Goal: Feedback & Contribution: Submit feedback/report problem

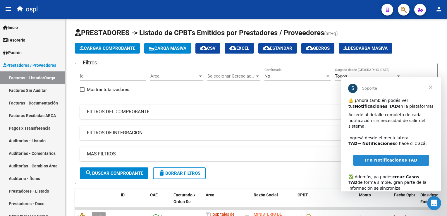
click at [432, 88] on span "Cerrar" at bounding box center [430, 87] width 21 height 21
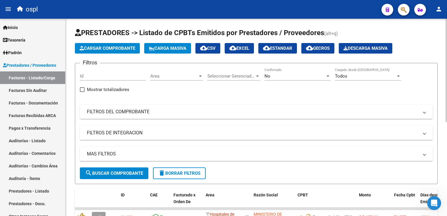
click at [139, 112] on mat-panel-title "FILTROS DEL COMPROBANTE" at bounding box center [253, 111] width 332 height 6
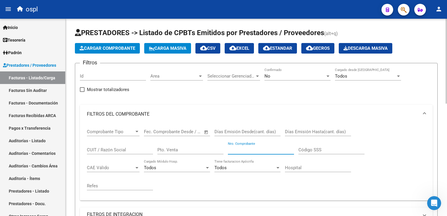
click at [242, 149] on input "Nro. Comprobante" at bounding box center [261, 149] width 66 height 5
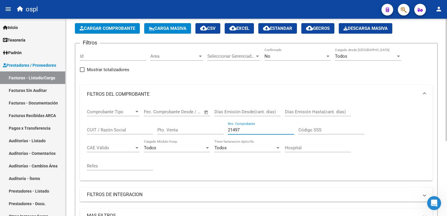
scroll to position [3, 0]
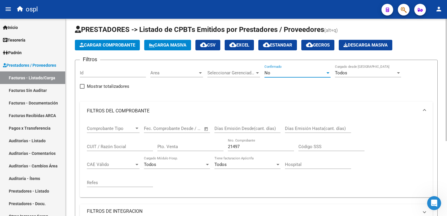
click at [274, 70] on div "No" at bounding box center [294, 72] width 61 height 5
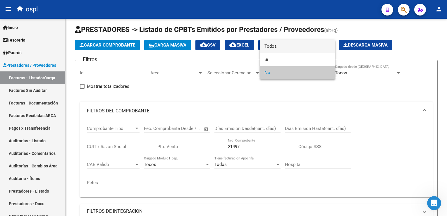
click at [277, 46] on span "Todos" at bounding box center [297, 46] width 66 height 13
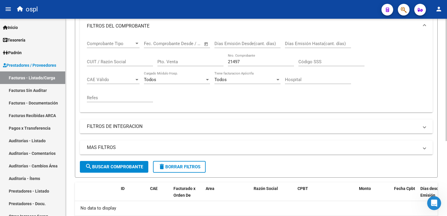
scroll to position [91, 0]
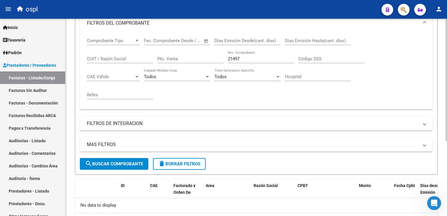
click at [125, 161] on span "search Buscar Comprobante" at bounding box center [114, 163] width 58 height 5
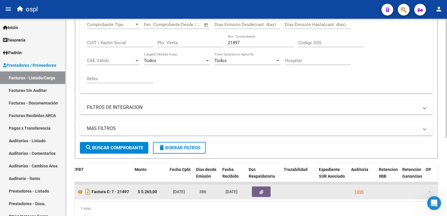
scroll to position [0, 224]
click at [254, 190] on button "button" at bounding box center [258, 191] width 19 height 11
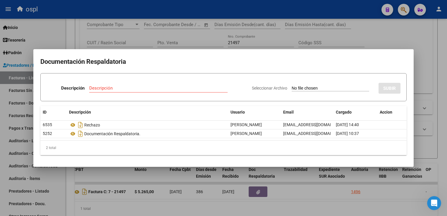
click at [193, 10] on div at bounding box center [223, 108] width 447 height 216
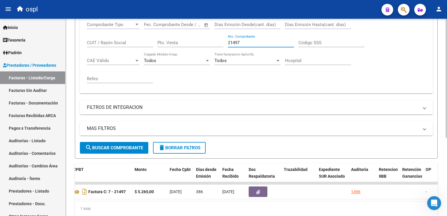
drag, startPoint x: 248, startPoint y: 40, endPoint x: 227, endPoint y: 44, distance: 21.1
click at [228, 44] on input "21497" at bounding box center [261, 42] width 66 height 5
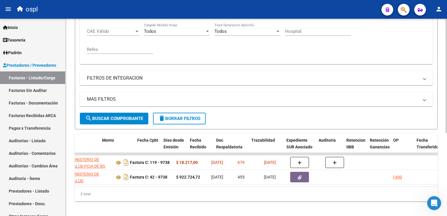
scroll to position [0, 256]
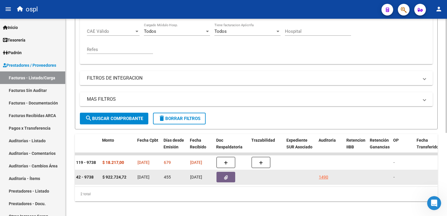
click at [221, 175] on button "button" at bounding box center [225, 177] width 19 height 11
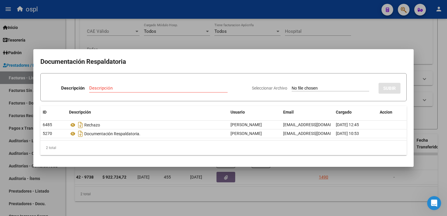
click at [172, 13] on div at bounding box center [223, 108] width 447 height 216
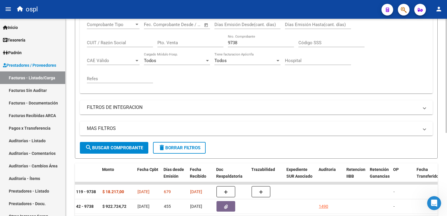
scroll to position [78, 0]
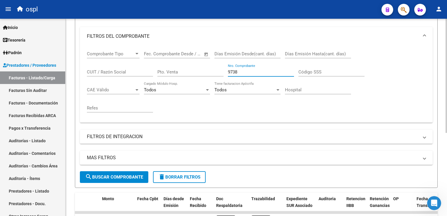
drag, startPoint x: 241, startPoint y: 71, endPoint x: 220, endPoint y: 72, distance: 20.5
click at [220, 72] on div "Comprobante Tipo Comprobante Tipo Fecha inicio – Fecha fin Fec. Comprobante Des…" at bounding box center [256, 82] width 339 height 72
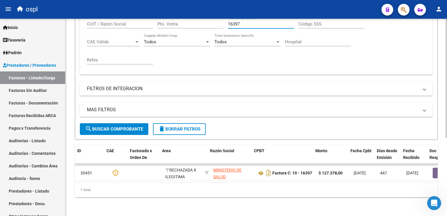
scroll to position [0, 43]
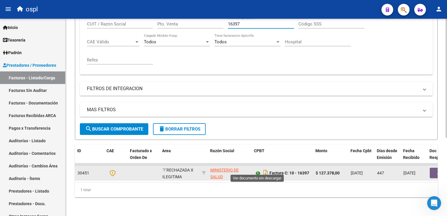
click at [257, 170] on icon at bounding box center [258, 173] width 8 height 7
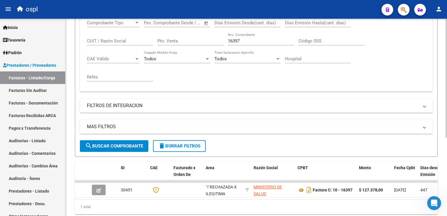
scroll to position [100, 0]
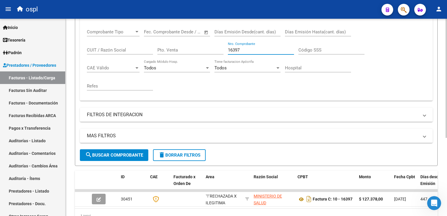
drag, startPoint x: 239, startPoint y: 51, endPoint x: 222, endPoint y: 53, distance: 17.4
click at [222, 54] on div "Comprobante Tipo Comprobante Tipo Fecha inicio – Fecha fin Fec. Comprobante Des…" at bounding box center [256, 60] width 339 height 72
click at [123, 154] on span "search Buscar Comprobante" at bounding box center [114, 154] width 58 height 5
drag, startPoint x: 255, startPoint y: 49, endPoint x: 220, endPoint y: 56, distance: 36.1
click at [220, 56] on div "Comprobante Tipo Comprobante Tipo Fecha inicio – Fecha fin Fec. Comprobante Des…" at bounding box center [256, 60] width 339 height 72
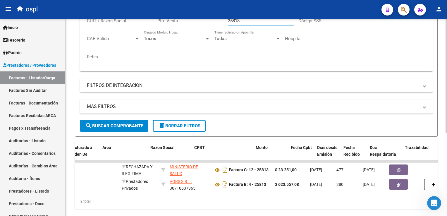
scroll to position [0, 103]
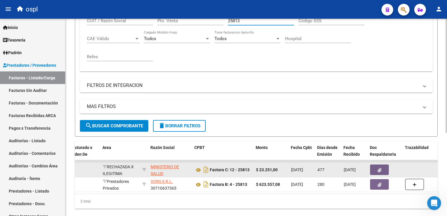
click at [379, 168] on icon "button" at bounding box center [379, 170] width 4 height 4
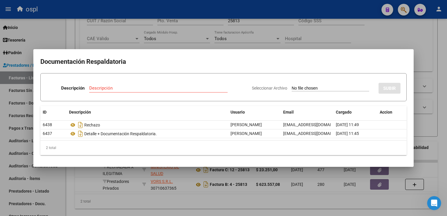
click at [203, 14] on div at bounding box center [223, 108] width 447 height 216
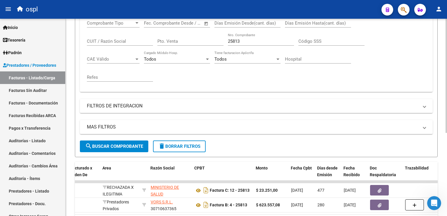
scroll to position [100, 0]
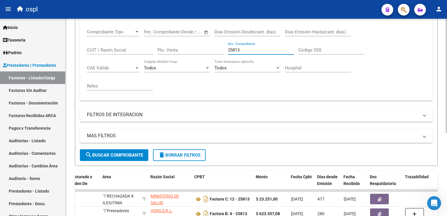
drag, startPoint x: 244, startPoint y: 49, endPoint x: 216, endPoint y: 53, distance: 28.1
click at [214, 54] on div "Comprobante Tipo Comprobante Tipo Fecha inicio – Fecha fin Fec. Comprobante Des…" at bounding box center [256, 60] width 339 height 72
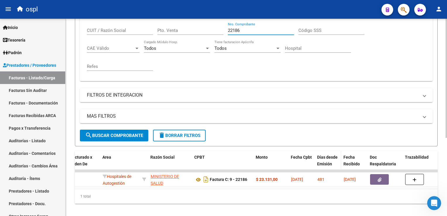
scroll to position [129, 0]
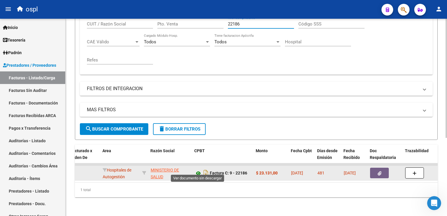
type input "22186"
click at [197, 170] on icon at bounding box center [198, 173] width 8 height 7
click at [378, 171] on icon "button" at bounding box center [379, 173] width 4 height 4
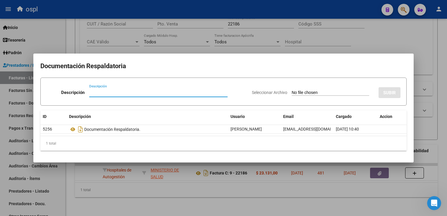
click at [312, 91] on input "Seleccionar Archivo" at bounding box center [329, 93] width 77 height 6
type input "C:\fakepath\RECHAZO 22186-[GEOGRAPHIC_DATA]pdf"
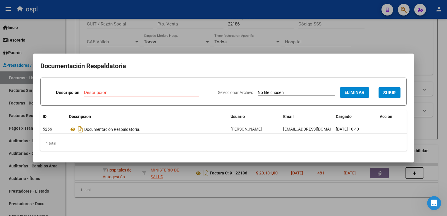
click at [165, 94] on input "Descripción" at bounding box center [141, 92] width 115 height 5
type input "r"
type input "RECHAZO"
click at [395, 93] on span "SUBIR" at bounding box center [389, 92] width 13 height 5
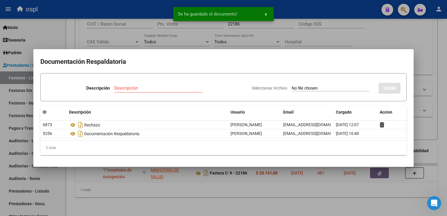
click at [305, 11] on div at bounding box center [223, 108] width 447 height 216
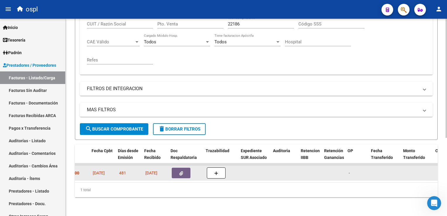
scroll to position [0, 302]
click at [178, 171] on icon "button" at bounding box center [180, 173] width 4 height 4
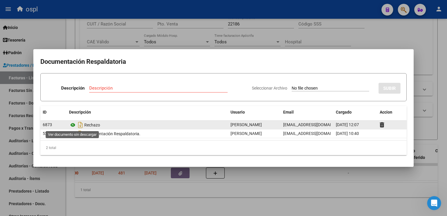
click at [73, 124] on icon at bounding box center [73, 124] width 8 height 7
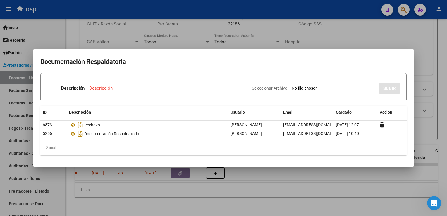
click at [249, 12] on div at bounding box center [223, 108] width 447 height 216
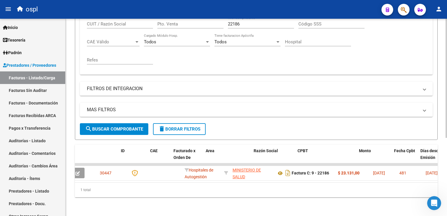
scroll to position [0, 0]
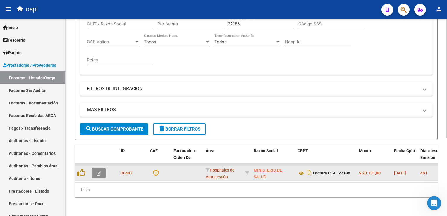
click at [101, 170] on button "button" at bounding box center [99, 173] width 14 height 11
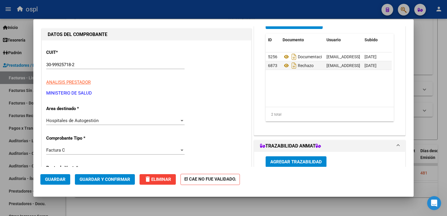
scroll to position [58, 0]
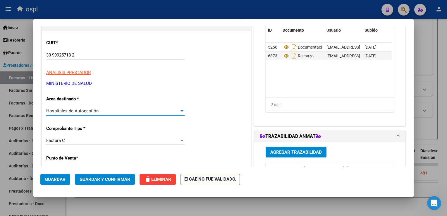
click at [91, 113] on span "Hospitales de Autogestión" at bounding box center [72, 110] width 52 height 5
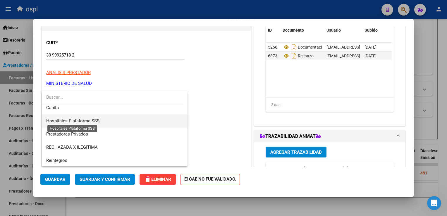
scroll to position [57, 0]
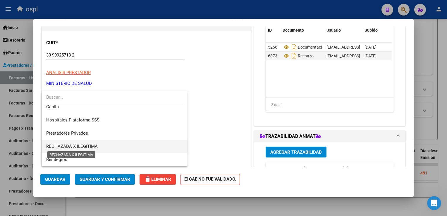
click at [89, 144] on span "RECHAZADA X ILEGITIMA" at bounding box center [71, 146] width 51 height 5
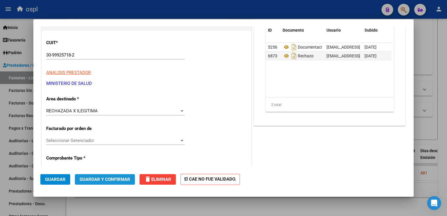
click at [108, 180] on span "Guardar y Confirmar" at bounding box center [105, 179] width 51 height 5
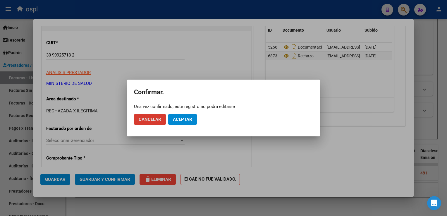
click at [184, 120] on span "Aceptar" at bounding box center [182, 119] width 19 height 5
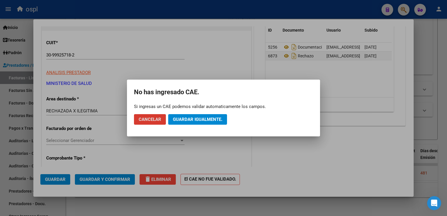
click at [180, 120] on span "Guardar igualmente." at bounding box center [197, 119] width 49 height 5
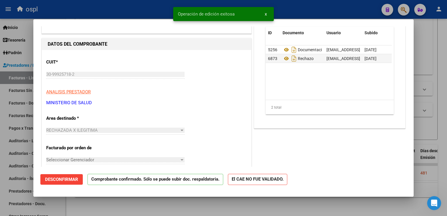
scroll to position [29, 0]
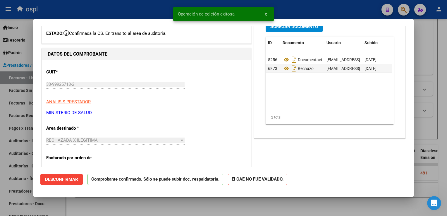
click at [109, 10] on div at bounding box center [223, 108] width 447 height 216
type input "$ 0,00"
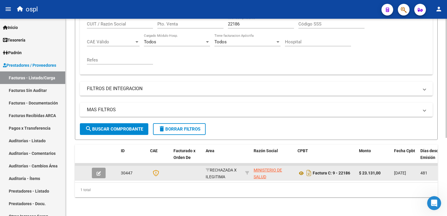
click at [99, 171] on icon "button" at bounding box center [98, 173] width 4 height 4
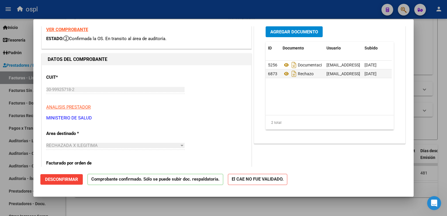
scroll to position [0, 0]
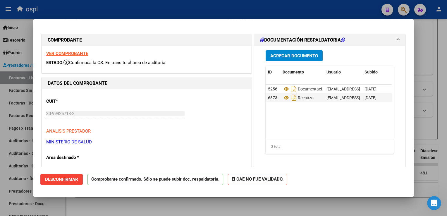
click at [144, 13] on div at bounding box center [223, 108] width 447 height 216
type input "$ 0,00"
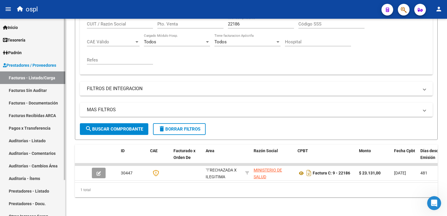
click at [42, 92] on link "Facturas Sin Auditar" at bounding box center [32, 90] width 65 height 13
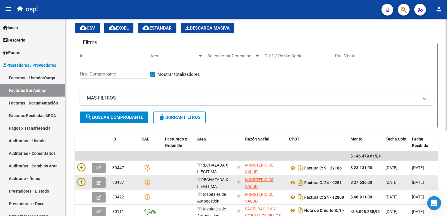
scroll to position [29, 0]
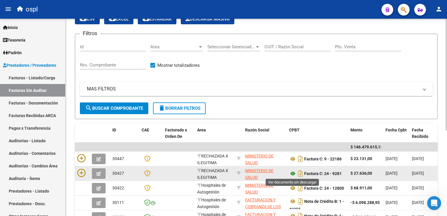
click at [293, 173] on icon at bounding box center [293, 173] width 8 height 7
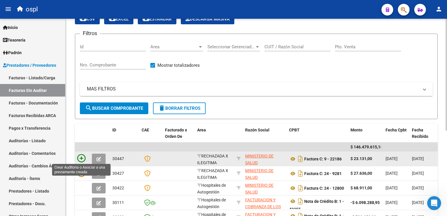
click at [83, 155] on icon at bounding box center [81, 158] width 8 height 8
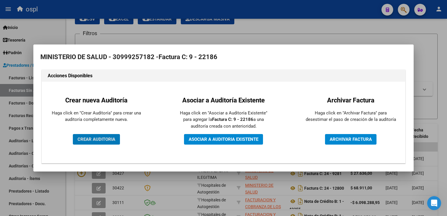
click at [112, 139] on span "CREAR AUDITORIA" at bounding box center [96, 139] width 38 height 5
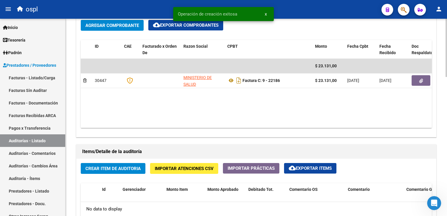
scroll to position [351, 0]
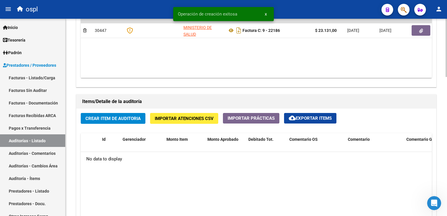
click at [115, 120] on span "Crear Item de Auditoria" at bounding box center [112, 118] width 55 height 5
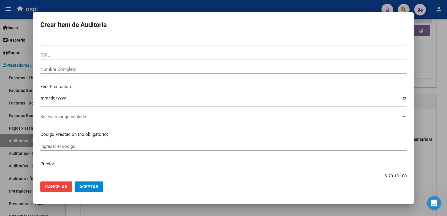
click at [83, 69] on input "Nombre Completo" at bounding box center [223, 69] width 366 height 5
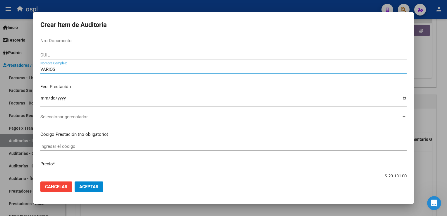
type input "VARIOS"
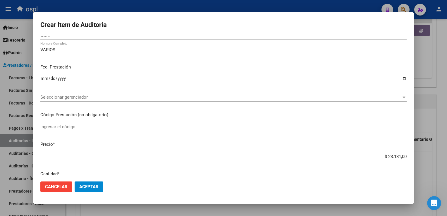
scroll to position [29, 0]
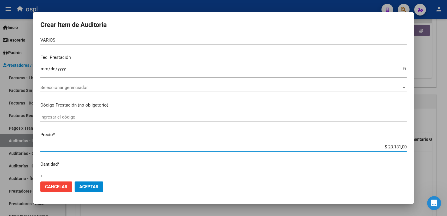
drag, startPoint x: 381, startPoint y: 146, endPoint x: 401, endPoint y: 146, distance: 19.9
click at [402, 146] on app-form-text-field "Precio * $ 23.131,00 Ingresar el precio" at bounding box center [225, 140] width 371 height 18
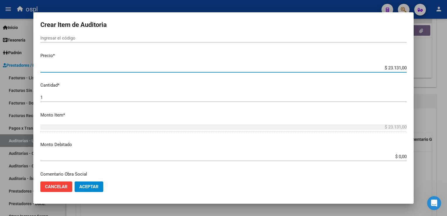
scroll to position [117, 0]
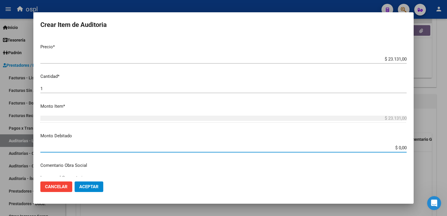
drag, startPoint x: 389, startPoint y: 146, endPoint x: 405, endPoint y: 147, distance: 16.1
click at [405, 147] on app-form-text-field "Monto Debitado $ 0,00 Ingresar el monto" at bounding box center [225, 141] width 371 height 18
paste input "23.131"
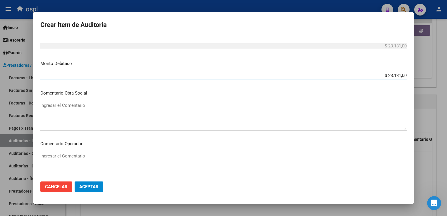
scroll to position [175, 0]
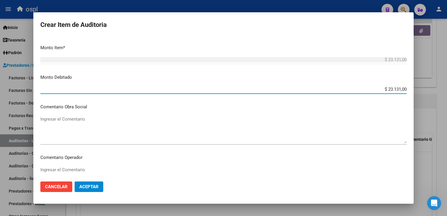
type input "$ 23.131,00"
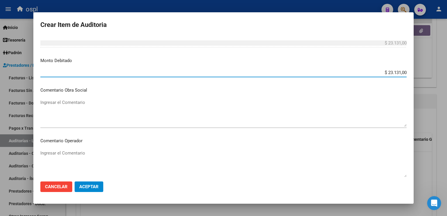
scroll to position [205, 0]
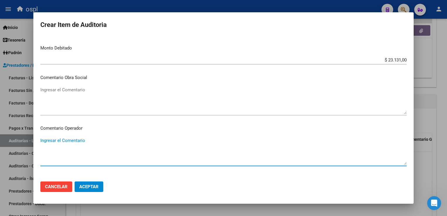
click at [77, 157] on textarea "Ingresar el Comentario" at bounding box center [223, 150] width 366 height 27
type textarea "n"
drag, startPoint x: 186, startPoint y: 138, endPoint x: 49, endPoint y: 137, distance: 136.8
click at [29, 135] on div "Crear Item de Auditoria Nro Documento CUIL VARIOS Nombre Completo Fec. Prestaci…" at bounding box center [223, 108] width 447 height 216
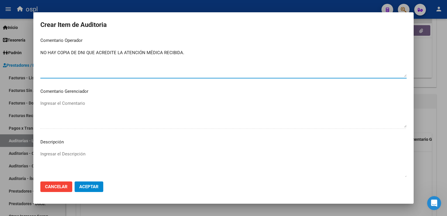
scroll to position [351, 0]
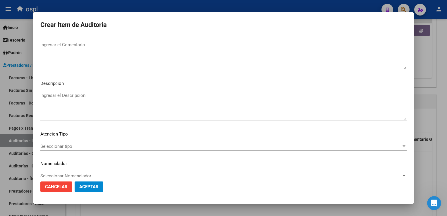
type textarea "NO HAY COPIA DE DNI QUE ACREDITE LA ATENCIÓN MÉDICA RECIBIDA."
click at [89, 94] on textarea "Ingresar el Descripción" at bounding box center [223, 105] width 366 height 27
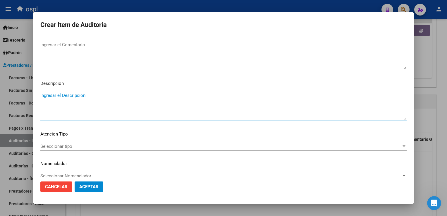
paste textarea "NO HAY COPIA DE DNI QUE ACREDITE LA ATENCIÓN MÉDICA RECIBIDA."
drag, startPoint x: 184, startPoint y: 95, endPoint x: 41, endPoint y: 98, distance: 143.6
click at [37, 100] on mat-dialog-content "Nro Documento CUIL VARIOS Nombre Completo Fec. Prestación Ingresar la fecha Sel…" at bounding box center [223, 106] width 380 height 140
type textarea "NO HAY COPIA DE DNI QUE ACREDITE LA ATENCIÓN MÉDICA RECIBIDA."
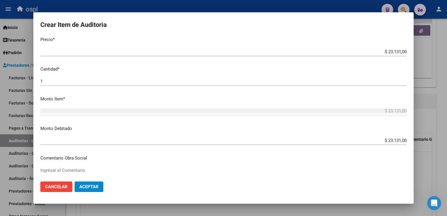
scroll to position [205, 0]
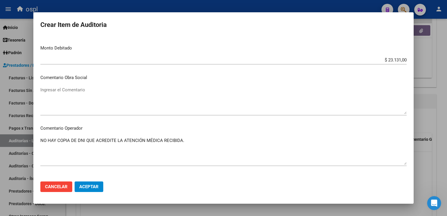
click at [87, 188] on span "Aceptar" at bounding box center [88, 186] width 19 height 5
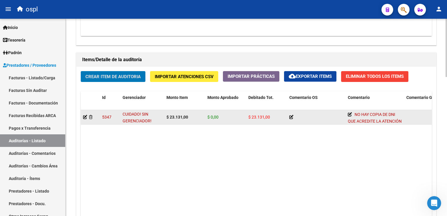
scroll to position [353, 0]
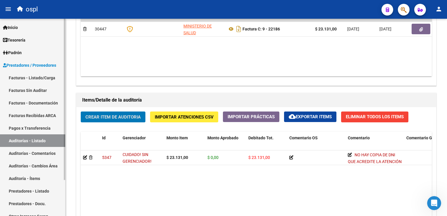
click at [41, 92] on link "Facturas Sin Auditar" at bounding box center [32, 90] width 65 height 13
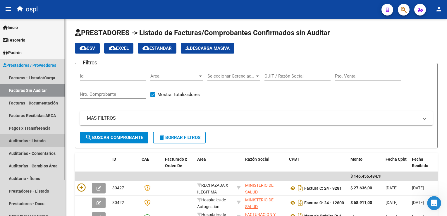
click at [36, 143] on link "Auditorías - Listado" at bounding box center [32, 140] width 65 height 13
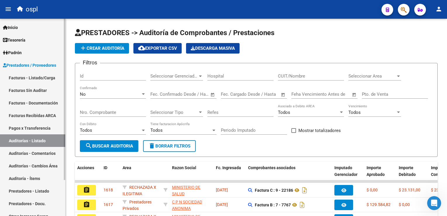
click at [39, 90] on link "Facturas Sin Auditar" at bounding box center [32, 90] width 65 height 13
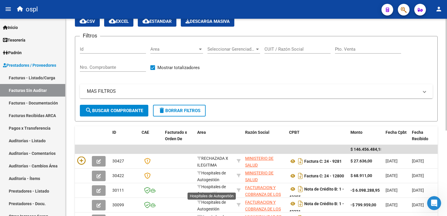
scroll to position [58, 0]
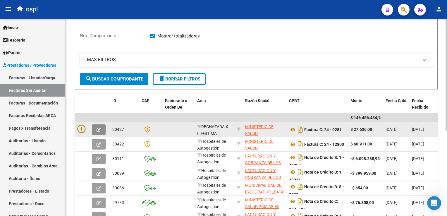
click at [98, 128] on icon "button" at bounding box center [98, 129] width 4 height 4
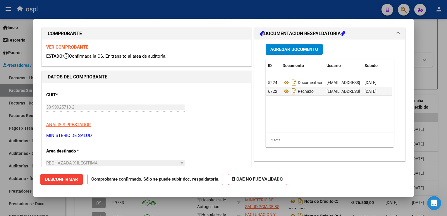
scroll to position [0, 0]
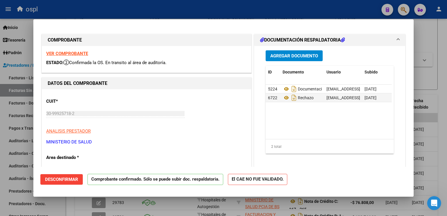
click at [180, 13] on div at bounding box center [223, 108] width 447 height 216
type input "$ 0,00"
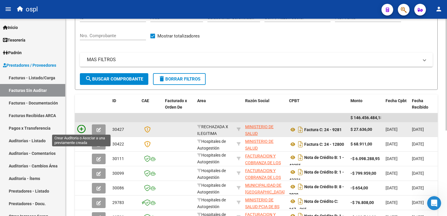
click at [84, 129] on icon at bounding box center [81, 129] width 8 height 8
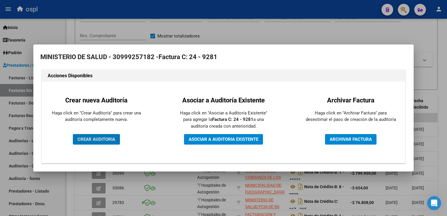
click at [93, 141] on span "CREAR AUDITORIA" at bounding box center [96, 139] width 38 height 5
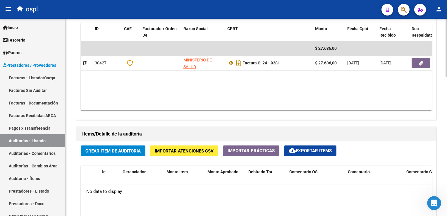
scroll to position [322, 0]
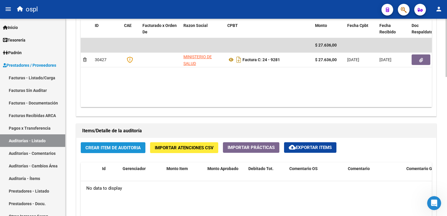
click at [129, 151] on button "Crear Item de Auditoria" at bounding box center [113, 147] width 65 height 11
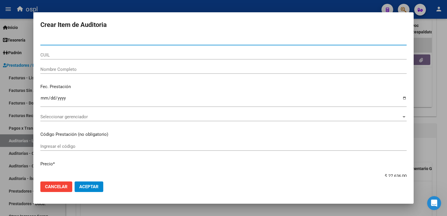
click at [79, 68] on input "Nombre Completo" at bounding box center [223, 69] width 366 height 5
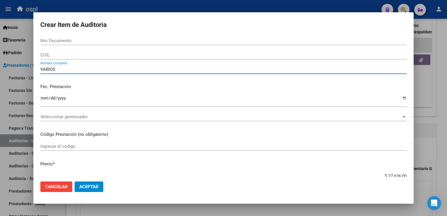
type input "VARIOS"
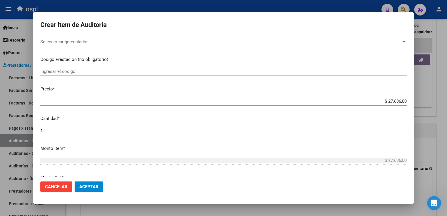
scroll to position [88, 0]
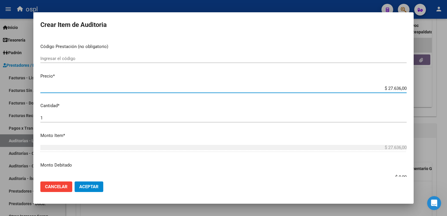
drag, startPoint x: 383, startPoint y: 87, endPoint x: 402, endPoint y: 88, distance: 19.6
click at [402, 88] on app-form-text-field "Precio * $ 27.636,00 Ingresar el precio" at bounding box center [225, 82] width 371 height 18
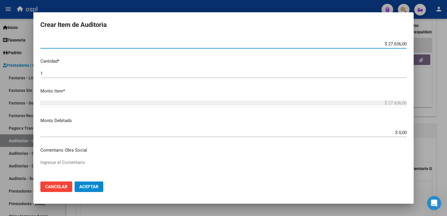
scroll to position [146, 0]
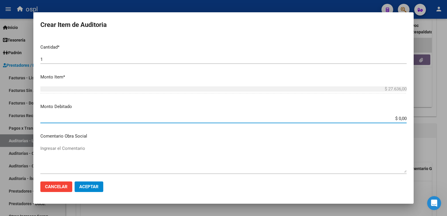
drag, startPoint x: 389, startPoint y: 119, endPoint x: 405, endPoint y: 116, distance: 15.4
click at [405, 117] on app-form-text-field "Monto Debitado $ 0,00 Ingresar el monto" at bounding box center [225, 112] width 371 height 18
paste input "27.636"
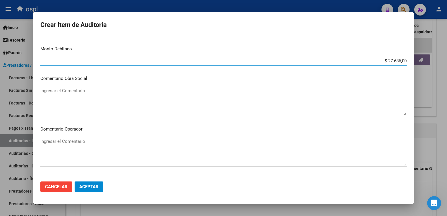
scroll to position [205, 0]
type input "$ 27.636,00"
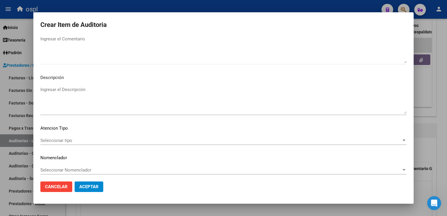
scroll to position [360, 0]
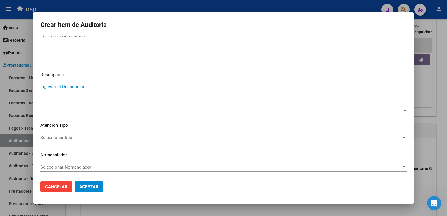
click at [79, 87] on textarea "Ingresar el Descripción" at bounding box center [223, 96] width 366 height 27
paste textarea "NO HAY COPIA DE DNI QUE ACREDITE LA ATENCIÓN MÉDICA RECIBIDA."
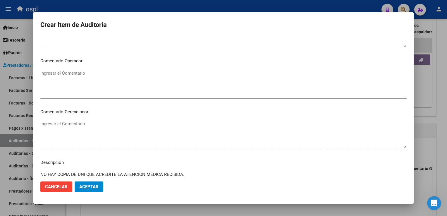
type textarea "NO HAY COPIA DE DNI QUE ACREDITE LA ATENCIÓN MÉDICA RECIBIDA."
click at [82, 77] on textarea "Ingresar el Comentario" at bounding box center [223, 83] width 366 height 27
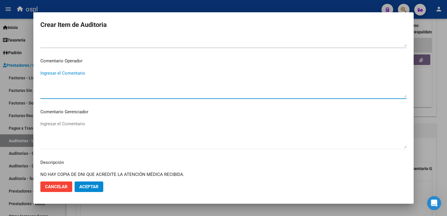
paste textarea "NO HAY COPIA DE DNI QUE ACREDITE LA ATENCIÓN MÉDICA RECIBIDA."
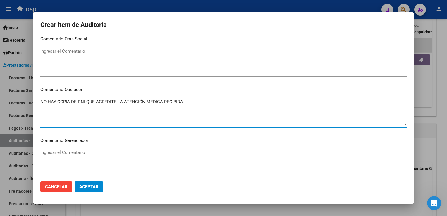
scroll to position [184, 0]
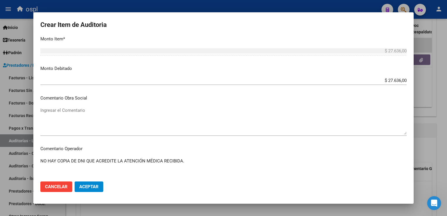
type textarea "NO HAY COPIA DE DNI QUE ACREDITE LA ATENCIÓN MÉDICA RECIBIDA."
click at [95, 188] on span "Aceptar" at bounding box center [88, 186] width 19 height 5
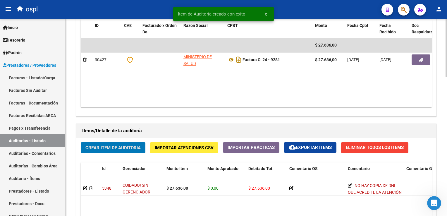
scroll to position [293, 0]
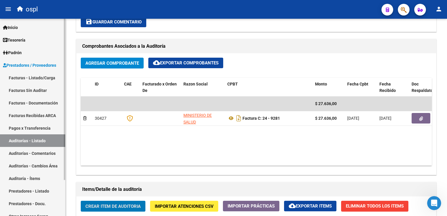
drag, startPoint x: 38, startPoint y: 77, endPoint x: 52, endPoint y: 80, distance: 13.7
click at [38, 77] on link "Facturas - Listado/Carga" at bounding box center [32, 77] width 65 height 13
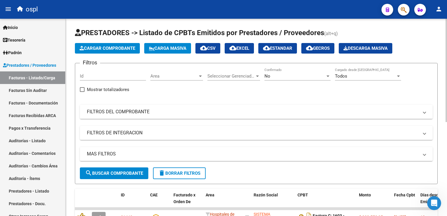
click at [175, 115] on mat-expansion-panel-header "FILTROS DEL COMPROBANTE" at bounding box center [256, 112] width 353 height 14
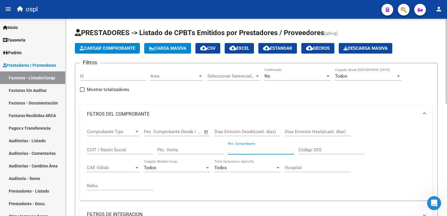
click at [243, 148] on input "Nro. Comprobante" at bounding box center [261, 149] width 66 height 5
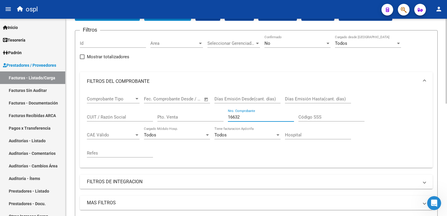
scroll to position [58, 0]
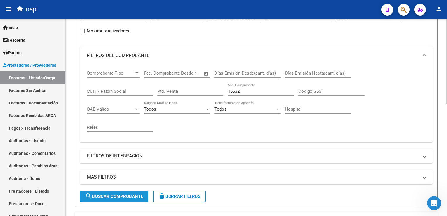
drag, startPoint x: 110, startPoint y: 195, endPoint x: 113, endPoint y: 193, distance: 3.8
click at [109, 194] on span "search Buscar Comprobante" at bounding box center [114, 196] width 58 height 5
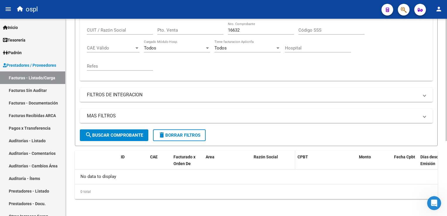
scroll to position [120, 0]
click at [235, 27] on input "16632" at bounding box center [261, 29] width 66 height 5
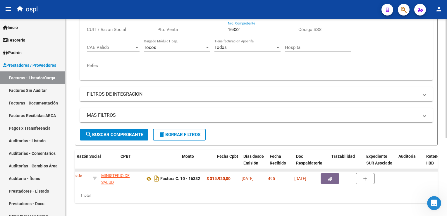
scroll to position [0, 177]
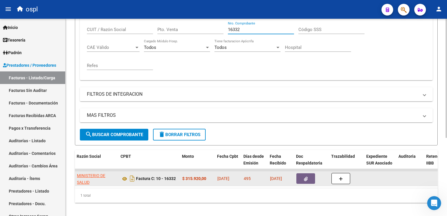
type input "16332"
click at [305, 177] on icon "button" at bounding box center [306, 179] width 4 height 4
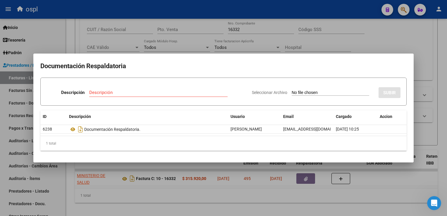
click at [307, 93] on input "Seleccionar Archivo" at bounding box center [329, 93] width 77 height 6
type input "C:\fakepath\RECHAZO 16332-[GEOGRAPHIC_DATA]pdf"
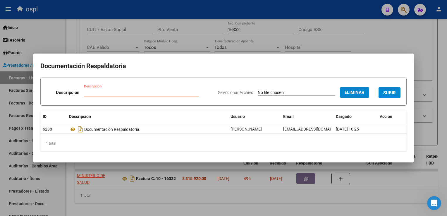
click at [142, 93] on input "Descripción" at bounding box center [141, 92] width 115 height 5
type input "RECHAZO"
click at [391, 91] on span "SUBIR" at bounding box center [389, 92] width 13 height 5
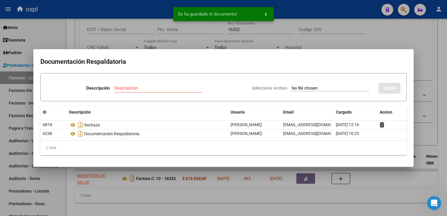
click at [123, 12] on div at bounding box center [223, 108] width 447 height 216
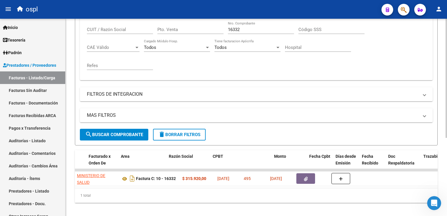
scroll to position [0, 0]
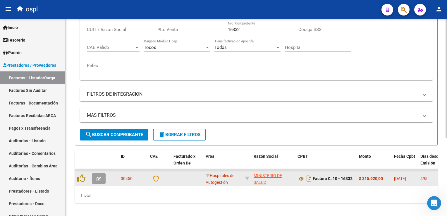
click at [99, 179] on icon "button" at bounding box center [98, 179] width 4 height 4
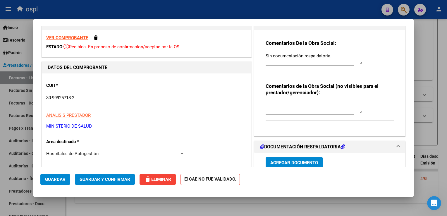
scroll to position [29, 0]
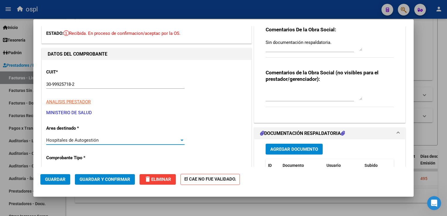
click at [98, 139] on div "Hospitales de Autogestión" at bounding box center [112, 139] width 133 height 5
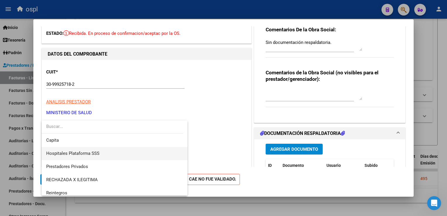
scroll to position [57, 0]
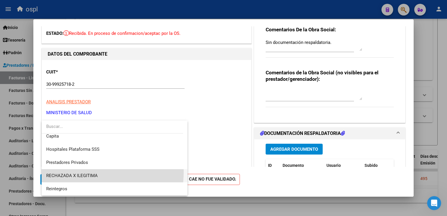
click at [81, 172] on span "RECHAZADA X ILEGITIMA" at bounding box center [114, 175] width 137 height 13
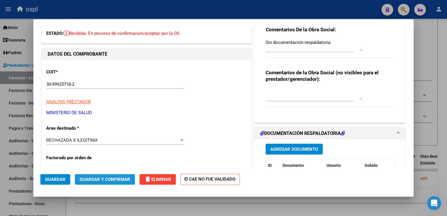
click at [98, 177] on span "Guardar y Confirmar" at bounding box center [105, 179] width 51 height 5
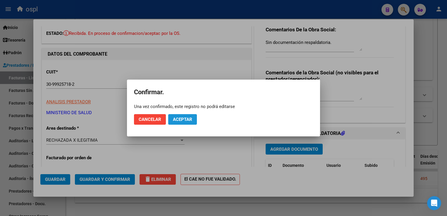
click at [181, 123] on button "Aceptar" at bounding box center [182, 119] width 29 height 11
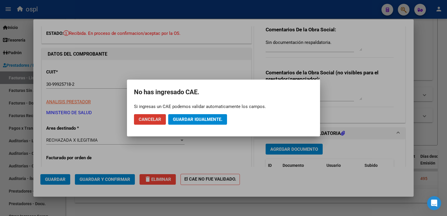
drag, startPoint x: 184, startPoint y: 120, endPoint x: 182, endPoint y: 115, distance: 5.4
click at [184, 119] on span "Guardar igualmente." at bounding box center [197, 119] width 49 height 5
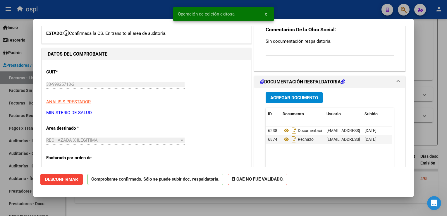
click at [129, 10] on div at bounding box center [223, 108] width 447 height 216
type input "$ 0,00"
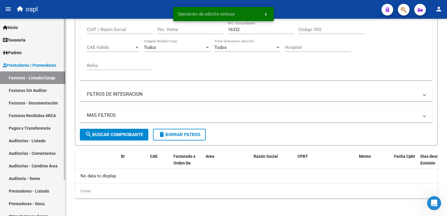
click at [43, 89] on link "Facturas Sin Auditar" at bounding box center [32, 90] width 65 height 13
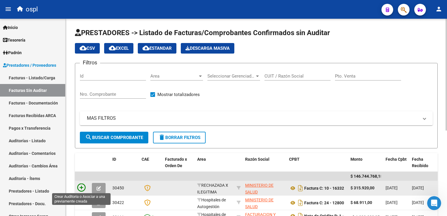
click at [82, 188] on icon at bounding box center [81, 187] width 8 height 8
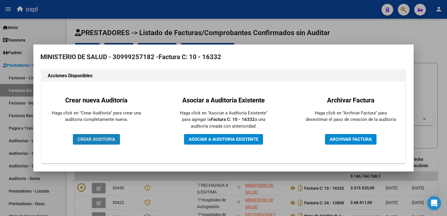
click at [86, 143] on button "CREAR AUDITORIA" at bounding box center [96, 139] width 47 height 11
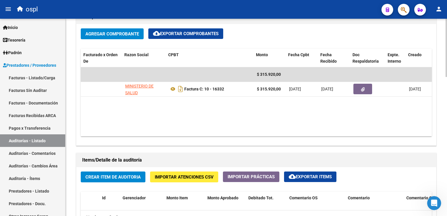
scroll to position [0, 59]
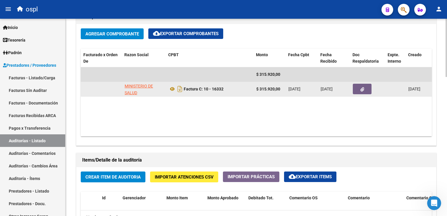
click at [361, 92] on button "button" at bounding box center [362, 89] width 19 height 11
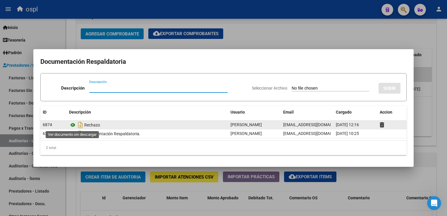
click at [71, 127] on icon at bounding box center [73, 124] width 8 height 7
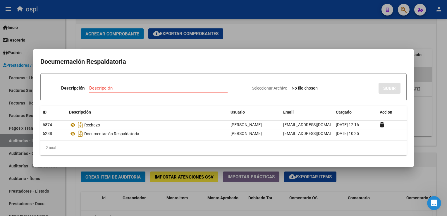
click at [180, 15] on div at bounding box center [223, 108] width 447 height 216
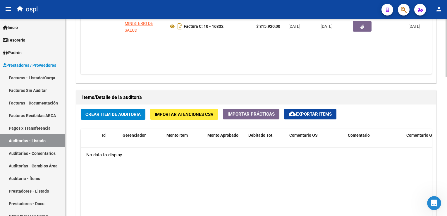
scroll to position [352, 0]
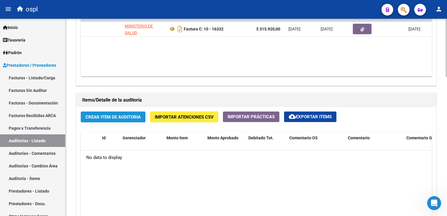
click at [108, 117] on span "Crear Item de Auditoria" at bounding box center [112, 116] width 55 height 5
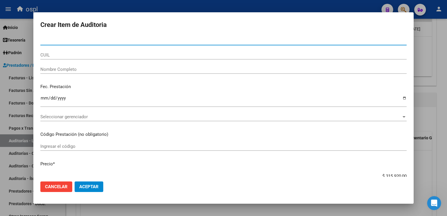
click at [80, 68] on input "Nombre Completo" at bounding box center [223, 69] width 366 height 5
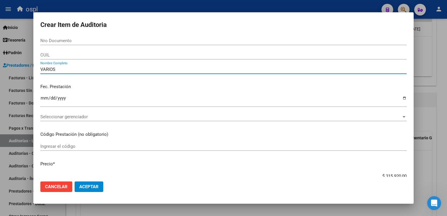
scroll to position [29, 0]
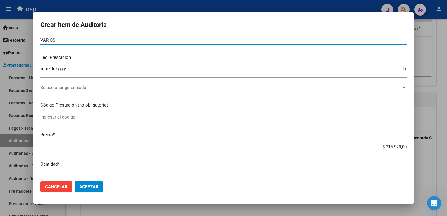
type input "VARIOS"
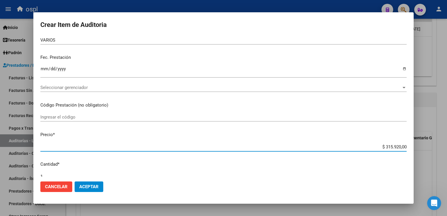
drag, startPoint x: 377, startPoint y: 147, endPoint x: 401, endPoint y: 146, distance: 24.0
click at [401, 146] on input "$ 315.920,00" at bounding box center [223, 146] width 366 height 5
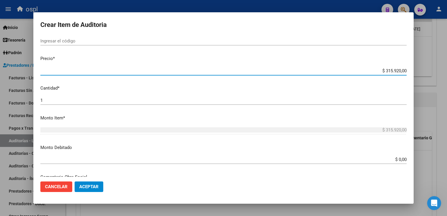
scroll to position [117, 0]
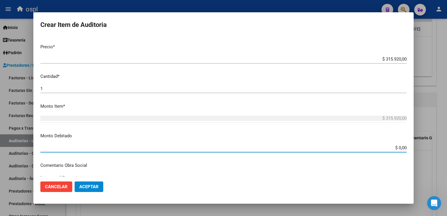
drag, startPoint x: 388, startPoint y: 149, endPoint x: 407, endPoint y: 149, distance: 19.3
click at [407, 149] on mat-dialog-content "Nro Documento CUIL VARIOS Nombre Completo Fec. Prestación Ingresar la fecha Sel…" at bounding box center [223, 106] width 380 height 140
paste input "315.92"
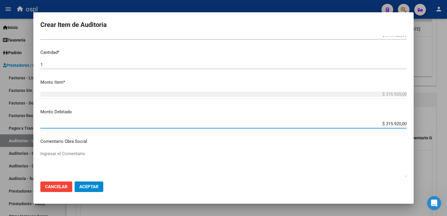
scroll to position [205, 0]
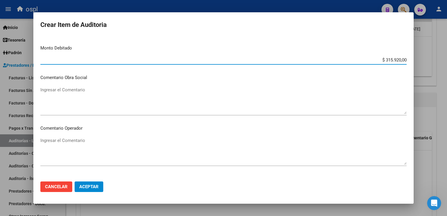
type input "$ 315.920,00"
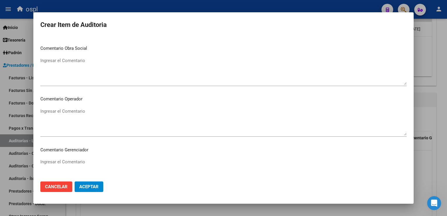
click at [70, 127] on textarea "Ingresar el Comentario" at bounding box center [223, 121] width 366 height 27
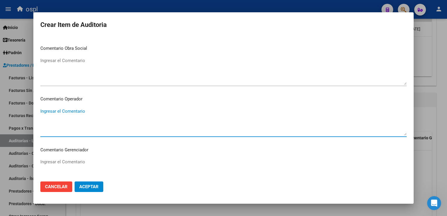
paste textarea "NO HAY COPIA DE DNI QUE ACREDITE LA ATENCIÓN MÉDICA RECIBIDA."
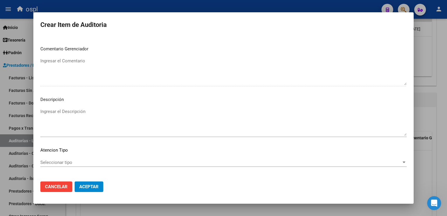
scroll to position [351, 0]
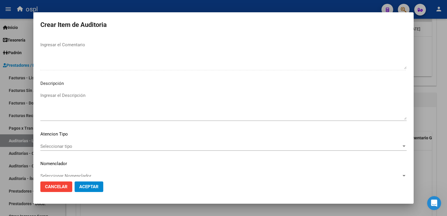
type textarea "NO HAY COPIA DE DNI QUE ACREDITE LA ATENCIÓN MÉDICA RECIBIDA."
click at [75, 109] on textarea "Ingresar el Descripción" at bounding box center [223, 105] width 366 height 27
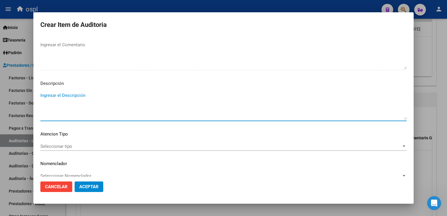
paste textarea "NO HAY COPIA DE DNI QUE ACREDITE LA ATENCIÓN MÉDICA RECIBIDA."
type textarea "NO HAY COPIA DE DNI QUE ACREDITE LA ATENCIÓN MÉDICA RECIBIDA."
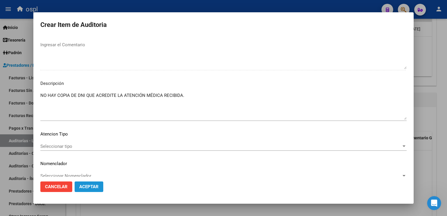
click at [97, 188] on span "Aceptar" at bounding box center [88, 186] width 19 height 5
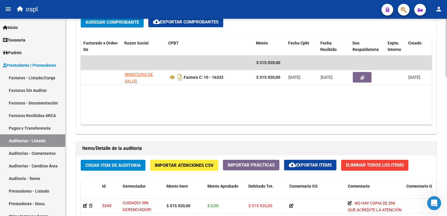
scroll to position [265, 0]
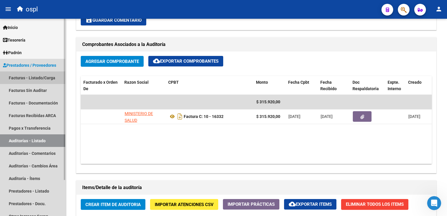
click at [39, 80] on link "Facturas - Listado/Carga" at bounding box center [32, 77] width 65 height 13
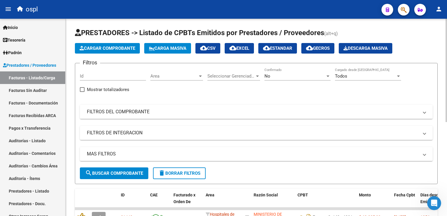
click at [169, 108] on mat-panel-title "FILTROS DEL COMPROBANTE" at bounding box center [253, 111] width 332 height 6
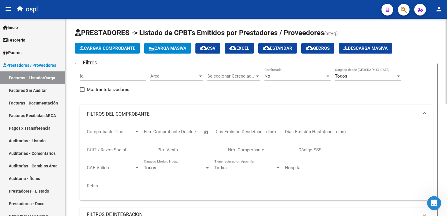
click at [243, 148] on input "Nro. Comprobante" at bounding box center [261, 149] width 66 height 5
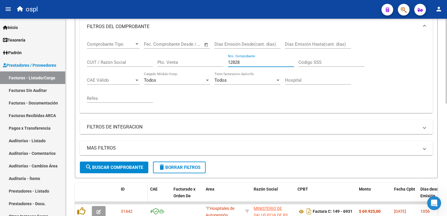
scroll to position [88, 0]
type input "12828"
drag, startPoint x: 114, startPoint y: 163, endPoint x: 123, endPoint y: 159, distance: 9.6
click at [113, 162] on button "search Buscar Comprobante" at bounding box center [114, 167] width 68 height 12
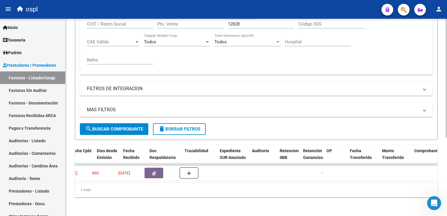
scroll to position [0, 320]
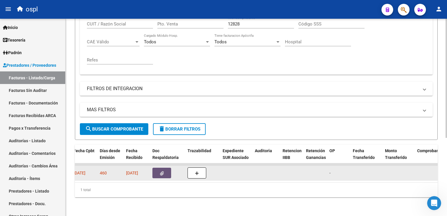
click at [168, 170] on button "button" at bounding box center [161, 173] width 19 height 11
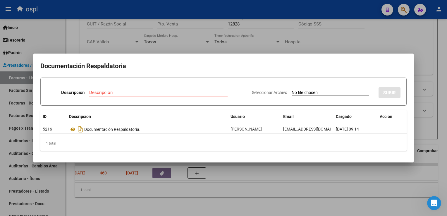
click at [302, 92] on input "Seleccionar Archivo" at bounding box center [329, 93] width 77 height 6
type input "C:\fakepath\RECHAZO 12828-[GEOGRAPHIC_DATA]pdf"
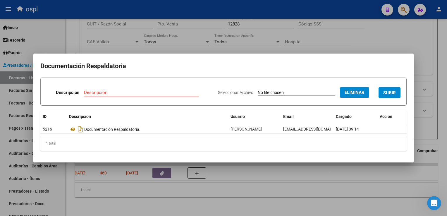
click at [165, 94] on input "Descripción" at bounding box center [141, 92] width 115 height 5
type input "RECHAZO"
click at [395, 92] on span "SUBIR" at bounding box center [389, 92] width 13 height 5
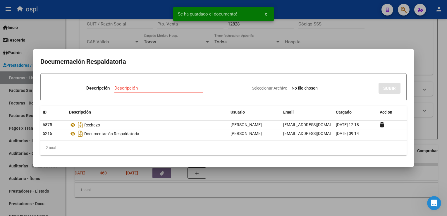
click at [140, 11] on div at bounding box center [223, 108] width 447 height 216
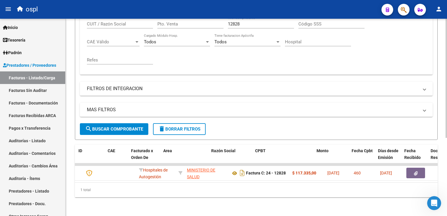
scroll to position [0, 0]
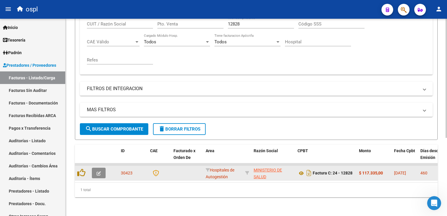
click at [96, 171] on icon "button" at bounding box center [98, 173] width 4 height 4
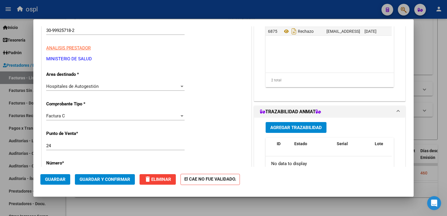
scroll to position [88, 0]
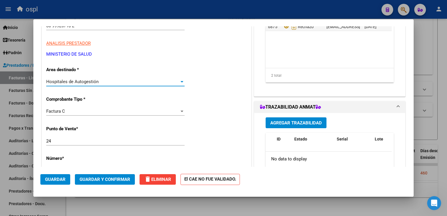
click at [93, 81] on span "Hospitales de Autogestión" at bounding box center [72, 81] width 52 height 5
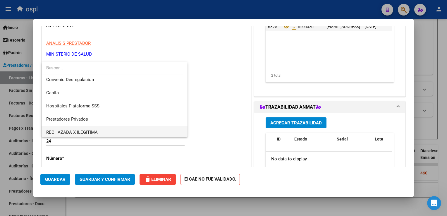
scroll to position [57, 0]
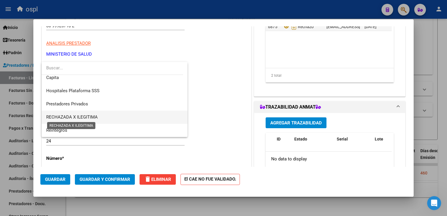
click at [87, 114] on span "RECHAZADA X ILEGITIMA" at bounding box center [114, 117] width 137 height 13
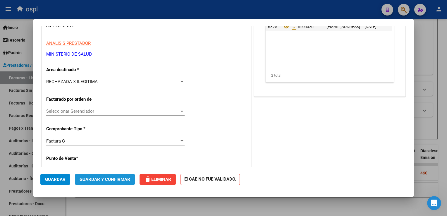
click at [96, 180] on span "Guardar y Confirmar" at bounding box center [105, 179] width 51 height 5
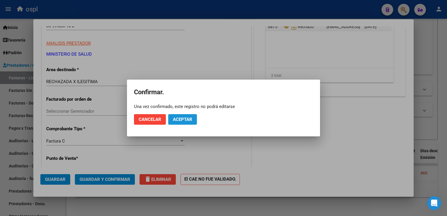
click at [185, 119] on span "Aceptar" at bounding box center [182, 119] width 19 height 5
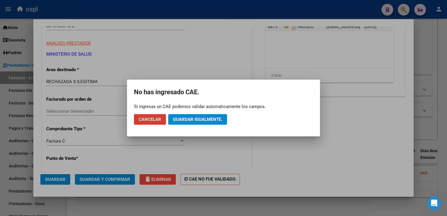
drag, startPoint x: 185, startPoint y: 121, endPoint x: 184, endPoint y: 109, distance: 12.0
click at [185, 120] on span "Guardar igualmente." at bounding box center [197, 119] width 49 height 5
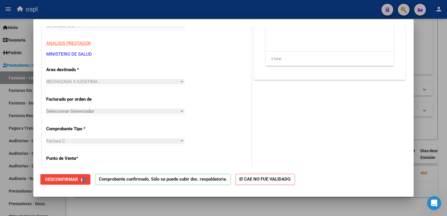
click at [134, 7] on div at bounding box center [223, 108] width 447 height 216
type input "$ 0,00"
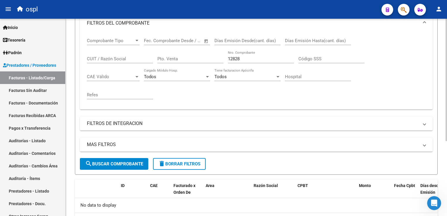
scroll to position [120, 0]
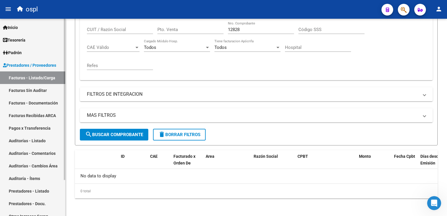
click at [31, 94] on link "Facturas Sin Auditar" at bounding box center [32, 90] width 65 height 13
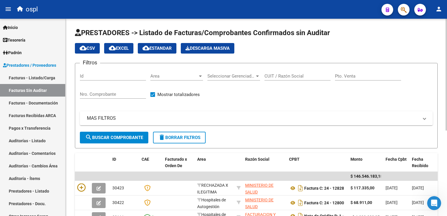
scroll to position [29, 0]
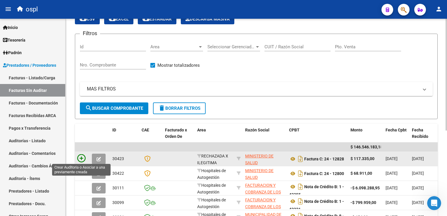
click at [80, 161] on icon at bounding box center [81, 158] width 8 height 8
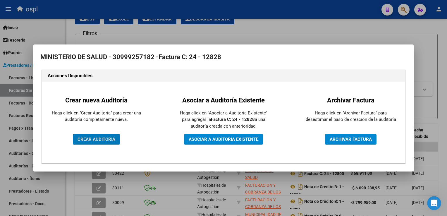
click at [106, 135] on button "CREAR AUDITORIA" at bounding box center [96, 139] width 47 height 11
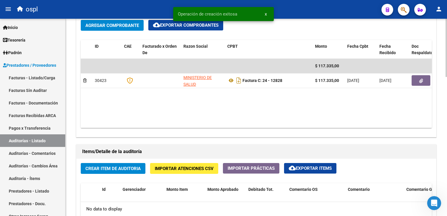
scroll to position [322, 0]
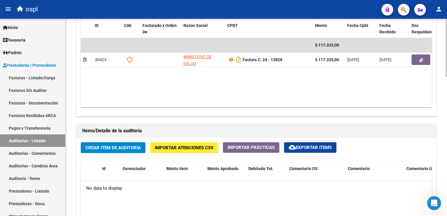
click at [111, 145] on span "Crear Item de Auditoria" at bounding box center [112, 147] width 55 height 5
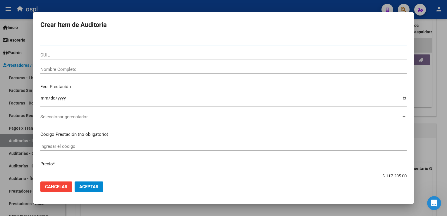
click at [83, 68] on input "Nombre Completo" at bounding box center [223, 69] width 366 height 5
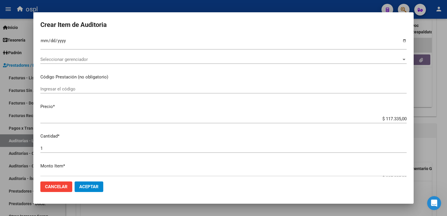
scroll to position [58, 0]
type input "VARIOS"
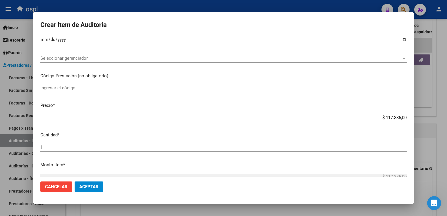
drag, startPoint x: 377, startPoint y: 118, endPoint x: 404, endPoint y: 116, distance: 26.6
click at [405, 116] on app-form-text-field "Precio * $ 117.335,00 Ingresar el precio" at bounding box center [225, 111] width 371 height 18
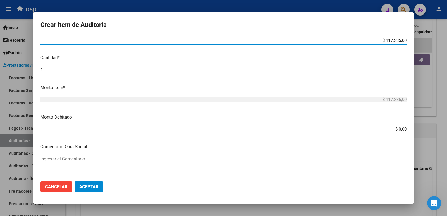
scroll to position [146, 0]
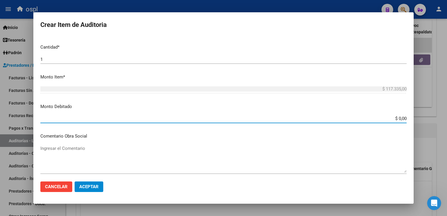
drag, startPoint x: 389, startPoint y: 117, endPoint x: 408, endPoint y: 114, distance: 18.4
click at [408, 114] on mat-dialog-content "Nro Documento CUIL VARIOS Nombre Completo Fec. Prestación Ingresar la fecha Sel…" at bounding box center [223, 106] width 380 height 140
paste input "117.335"
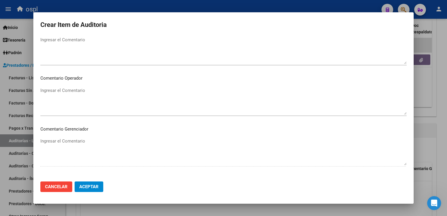
scroll to position [263, 0]
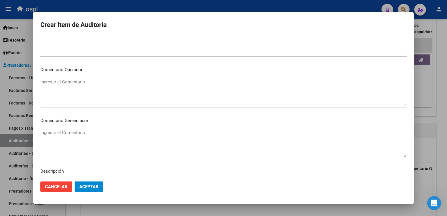
type input "$ 117.335,00"
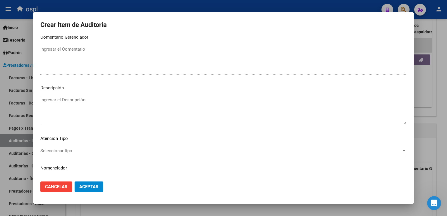
scroll to position [360, 0]
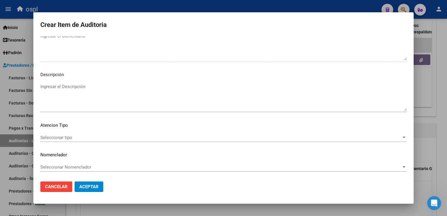
click at [67, 95] on textarea "Ingresar el Descripción" at bounding box center [223, 96] width 366 height 27
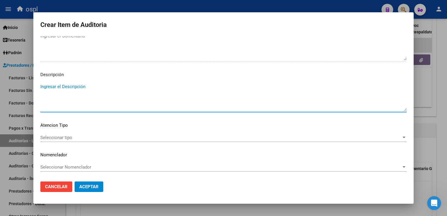
paste textarea "NO HAY COPIA DE DNI QUE ACREDITE LA ATENCIÓN MÉDICA RECIBIDA."
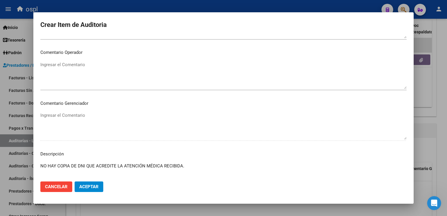
scroll to position [272, 0]
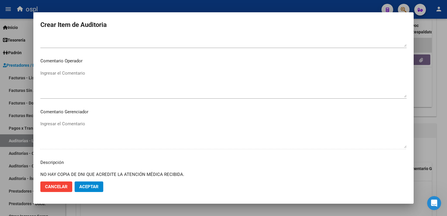
type textarea "NO HAY COPIA DE DNI QUE ACREDITE LA ATENCIÓN MÉDICA RECIBIDA."
click at [76, 83] on textarea "Ingresar el Comentario" at bounding box center [223, 83] width 366 height 27
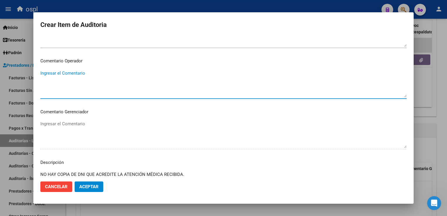
paste textarea "NO HAY COPIA DE DNI QUE ACREDITE LA ATENCIÓN MÉDICA RECIBIDA."
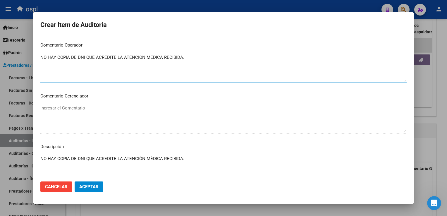
scroll to position [330, 0]
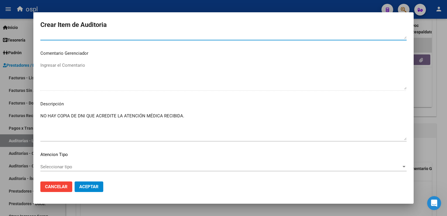
type textarea "NO HAY COPIA DE DNI QUE ACREDITE LA ATENCIÓN MÉDICA RECIBIDA."
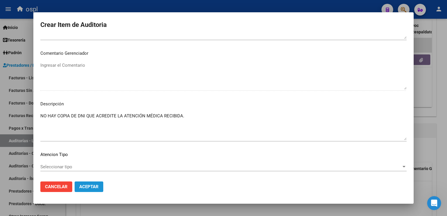
click at [87, 184] on span "Aceptar" at bounding box center [88, 186] width 19 height 5
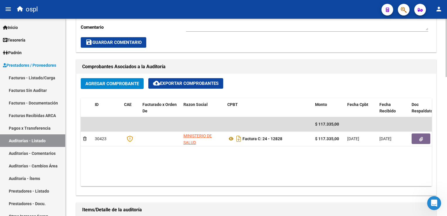
scroll to position [234, 0]
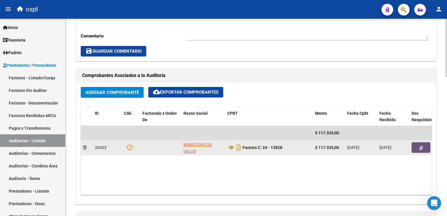
click at [418, 146] on button "button" at bounding box center [420, 147] width 19 height 11
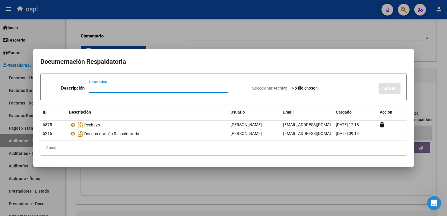
click at [267, 12] on div at bounding box center [223, 108] width 447 height 216
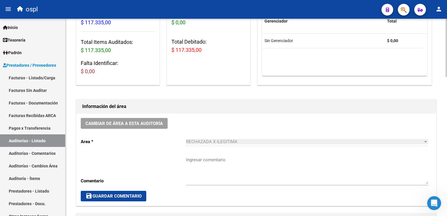
scroll to position [31, 0]
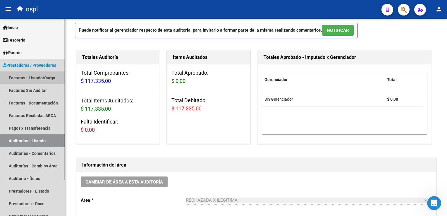
click at [20, 78] on link "Facturas - Listado/Carga" at bounding box center [32, 77] width 65 height 13
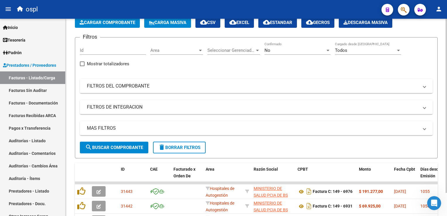
scroll to position [31, 0]
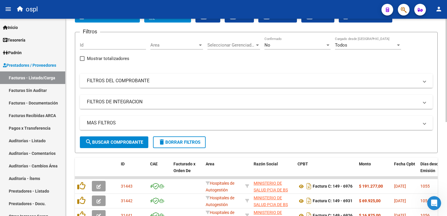
click at [168, 85] on mat-expansion-panel-header "FILTROS DEL COMPROBANTE" at bounding box center [256, 81] width 353 height 14
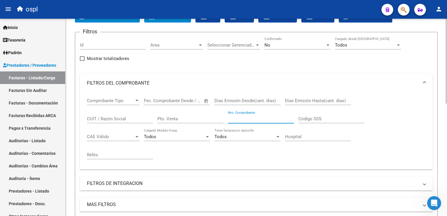
click at [254, 116] on input "Nro. Comprobante" at bounding box center [261, 118] width 66 height 5
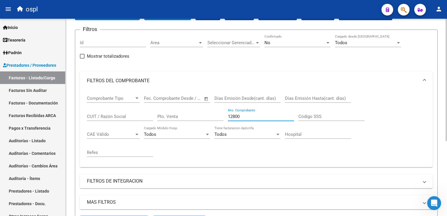
scroll to position [2, 0]
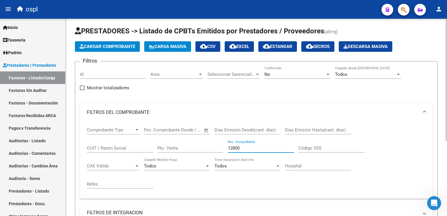
type input "12800"
click at [278, 76] on div "No" at bounding box center [294, 74] width 61 height 5
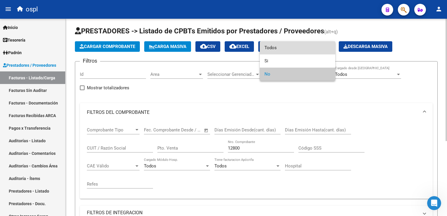
click at [275, 49] on span "Todos" at bounding box center [297, 47] width 66 height 13
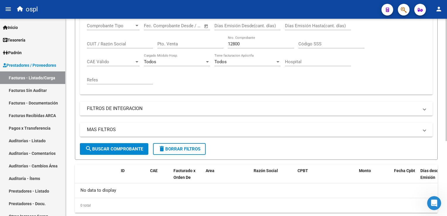
scroll to position [120, 0]
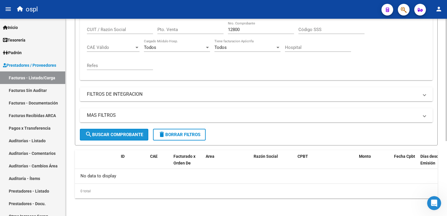
click at [112, 132] on span "search Buscar Comprobante" at bounding box center [114, 134] width 58 height 5
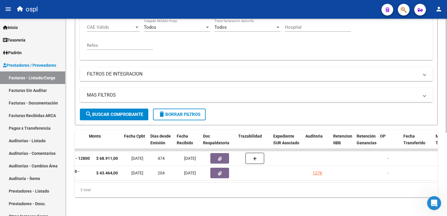
scroll to position [0, 273]
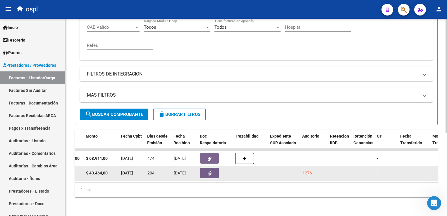
click at [208, 171] on icon "button" at bounding box center [210, 173] width 4 height 4
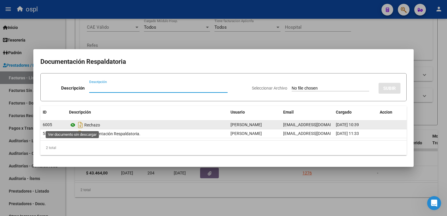
click at [72, 126] on icon at bounding box center [73, 124] width 8 height 7
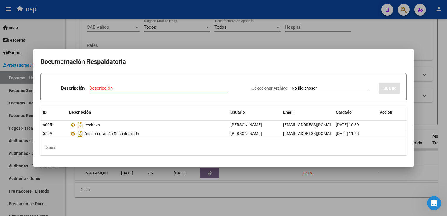
click at [211, 10] on div at bounding box center [223, 108] width 447 height 216
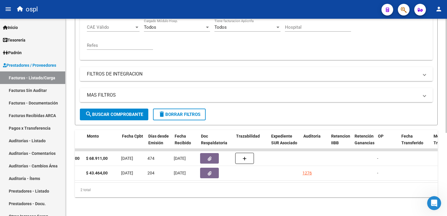
scroll to position [0, 0]
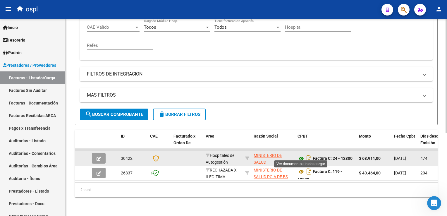
click at [301, 155] on icon at bounding box center [301, 158] width 8 height 7
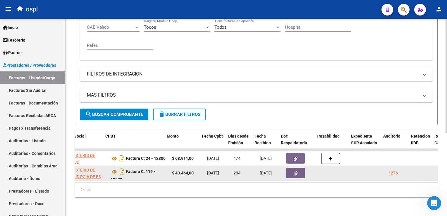
scroll to position [0, 230]
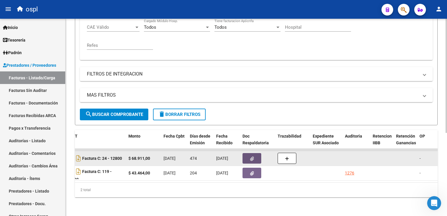
click at [251, 156] on icon "button" at bounding box center [252, 158] width 4 height 4
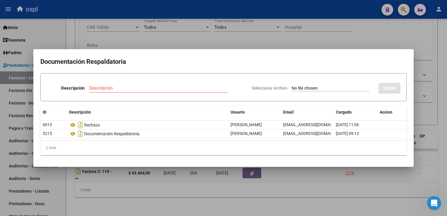
click at [307, 10] on div at bounding box center [223, 108] width 447 height 216
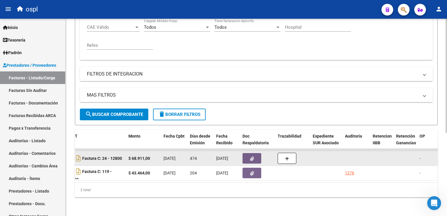
click at [251, 156] on icon "button" at bounding box center [252, 158] width 4 height 4
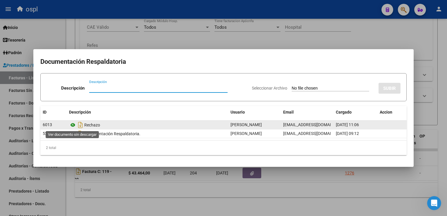
click at [73, 126] on icon at bounding box center [73, 124] width 8 height 7
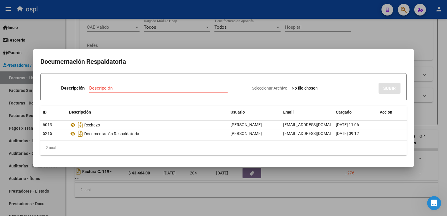
drag, startPoint x: 269, startPoint y: 9, endPoint x: 266, endPoint y: 12, distance: 4.5
click at [269, 6] on div at bounding box center [223, 108] width 447 height 216
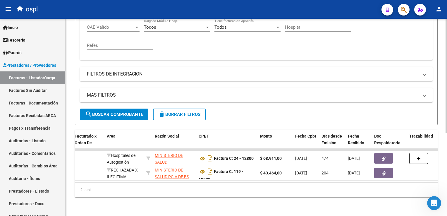
scroll to position [0, 0]
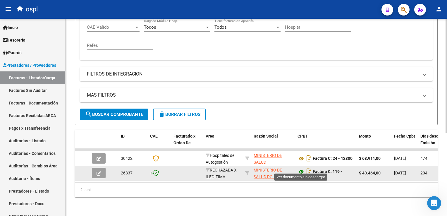
click at [301, 169] on icon at bounding box center [301, 171] width 8 height 7
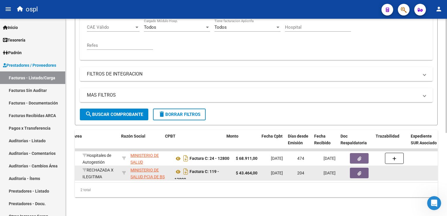
scroll to position [0, 132]
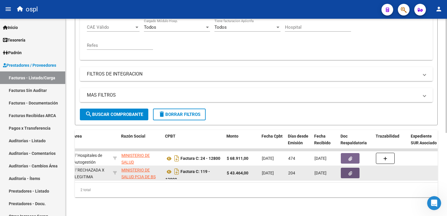
click at [344, 170] on button "button" at bounding box center [350, 173] width 19 height 11
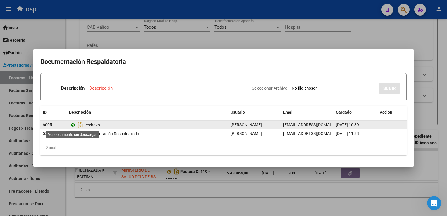
click at [74, 126] on icon at bounding box center [73, 124] width 8 height 7
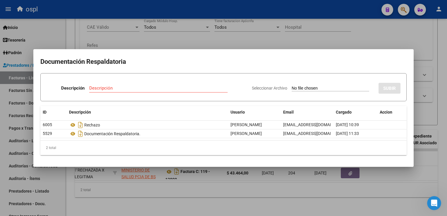
click at [194, 10] on div at bounding box center [223, 108] width 447 height 216
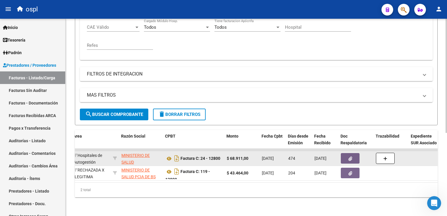
click at [344, 153] on button "button" at bounding box center [350, 158] width 19 height 11
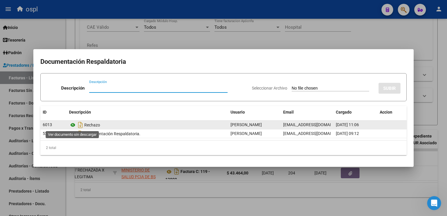
click at [74, 127] on icon at bounding box center [73, 124] width 8 height 7
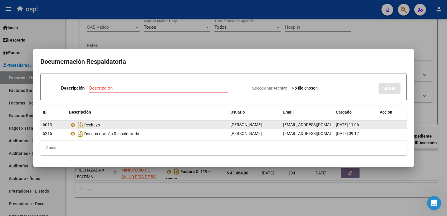
click at [359, 127] on span "[DATE] 11:06" at bounding box center [347, 124] width 23 height 5
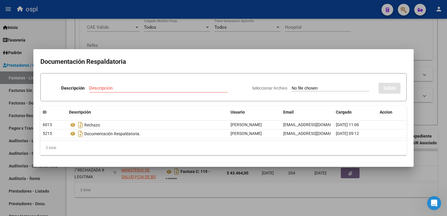
click at [233, 6] on div at bounding box center [223, 108] width 447 height 216
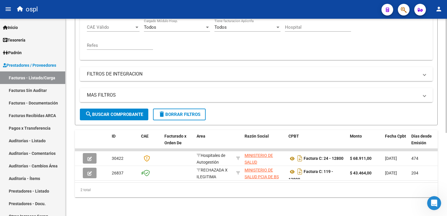
scroll to position [0, 0]
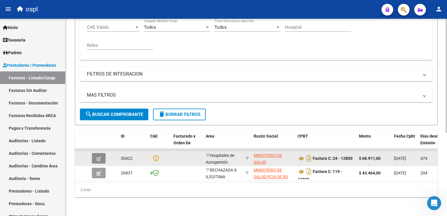
click at [98, 156] on icon "button" at bounding box center [98, 158] width 4 height 4
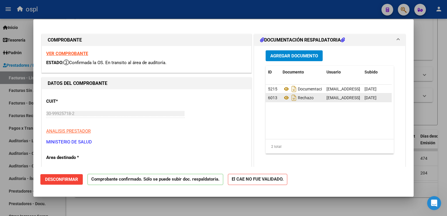
click at [312, 98] on div "Rechazo" at bounding box center [301, 97] width 39 height 9
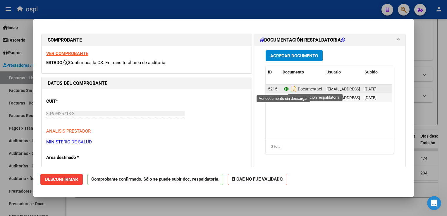
click at [285, 87] on icon at bounding box center [286, 88] width 8 height 7
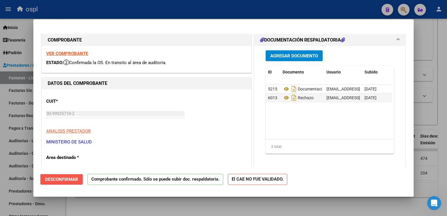
click at [67, 180] on span "Desconfirmar" at bounding box center [61, 179] width 33 height 5
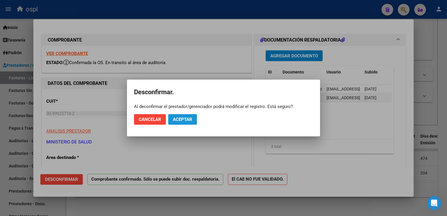
click at [184, 120] on span "Aceptar" at bounding box center [182, 119] width 19 height 5
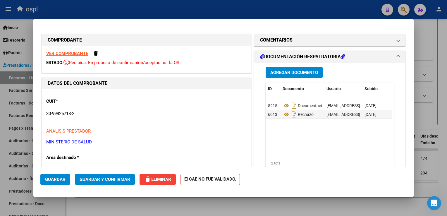
click at [149, 11] on div at bounding box center [223, 108] width 447 height 216
type input "$ 0,00"
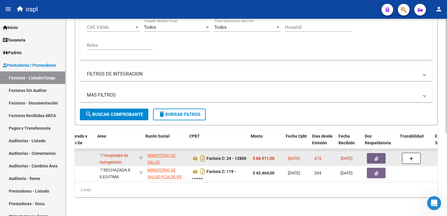
scroll to position [0, 108]
click at [372, 156] on icon "button" at bounding box center [374, 158] width 4 height 4
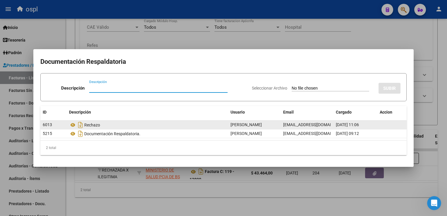
click at [319, 125] on span "[EMAIL_ADDRESS][DOMAIN_NAME]" at bounding box center [315, 124] width 65 height 5
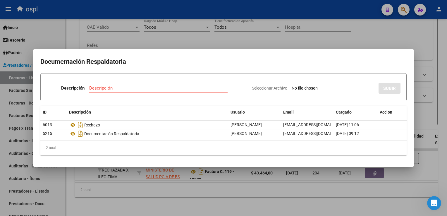
click at [274, 12] on div at bounding box center [223, 108] width 447 height 216
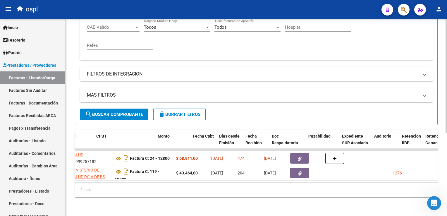
scroll to position [0, 201]
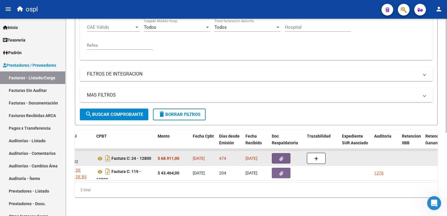
click at [277, 154] on button "button" at bounding box center [281, 158] width 19 height 11
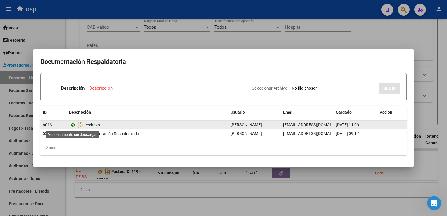
click at [74, 125] on icon at bounding box center [73, 124] width 8 height 7
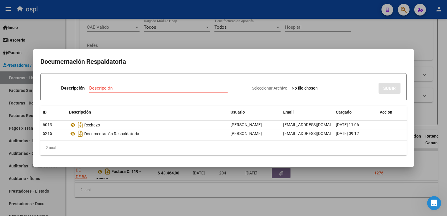
click at [294, 85] on app-file-uploader "Seleccionar Archivo" at bounding box center [313, 87] width 122 height 5
click at [291, 88] on input "Seleccionar Archivo" at bounding box center [329, 89] width 77 height 6
type input "C:\fakepath\RECHAZO 12800-[GEOGRAPHIC_DATA]pdf"
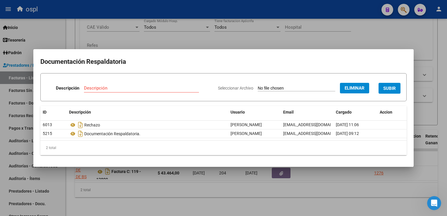
click at [118, 87] on input "Descripción" at bounding box center [141, 87] width 115 height 5
type input "r"
type input "RECHAZO"
click at [395, 88] on span "SUBIR" at bounding box center [389, 88] width 13 height 5
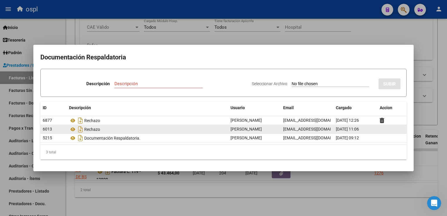
click at [377, 131] on datatable-body-cell at bounding box center [391, 129] width 29 height 8
click at [358, 129] on span "[DATE] 11:06" at bounding box center [347, 129] width 23 height 5
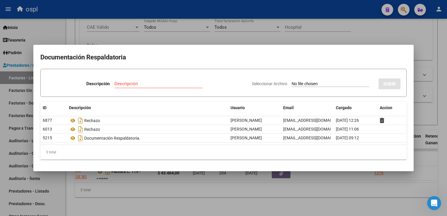
click at [251, 12] on div at bounding box center [223, 108] width 447 height 216
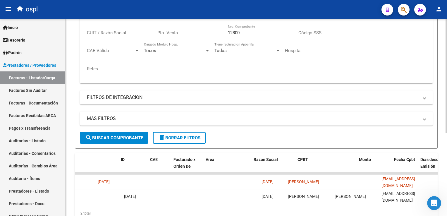
scroll to position [0, 0]
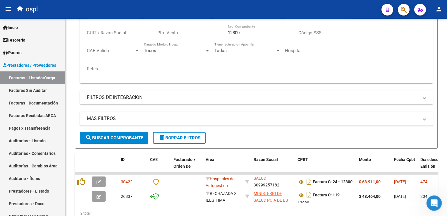
click at [427, 204] on div "Abrir Intercom Messenger" at bounding box center [432, 201] width 19 height 19
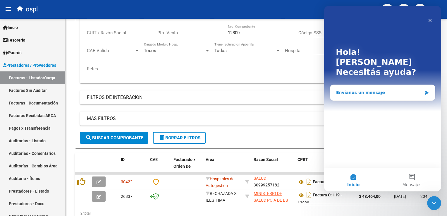
click at [369, 89] on div "Envíanos un mensaje" at bounding box center [379, 92] width 86 height 6
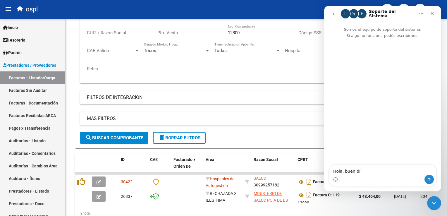
type textarea "Hola, buen día"
type textarea "Que"
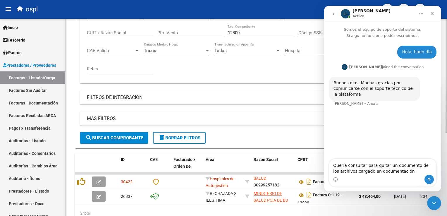
scroll to position [0, 317]
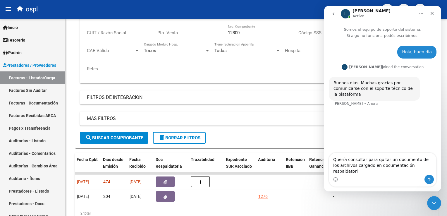
type textarea "Quería consultar para quitar un documento de los archivos cargado en documentac…"
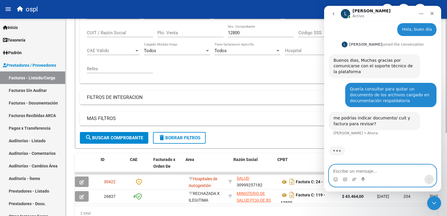
scroll to position [0, 20]
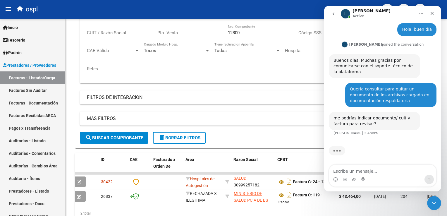
click at [271, 13] on div "ospl" at bounding box center [195, 9] width 363 height 13
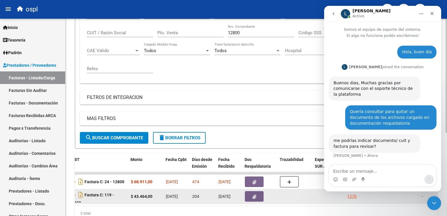
scroll to position [0, 230]
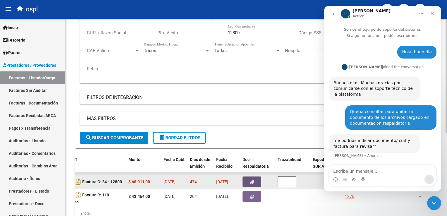
click at [249, 181] on button "button" at bounding box center [251, 181] width 19 height 11
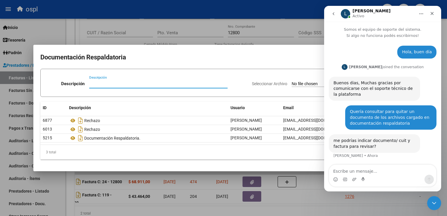
click at [227, 12] on div at bounding box center [223, 108] width 447 height 216
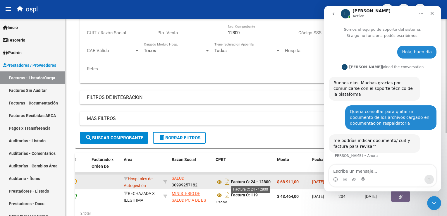
scroll to position [5, 0]
drag, startPoint x: 173, startPoint y: 184, endPoint x: 274, endPoint y: 180, distance: 101.0
drag, startPoint x: 274, startPoint y: 180, endPoint x: 266, endPoint y: 181, distance: 8.0
copy div "30999257182 Factura C: 24 - 12800"
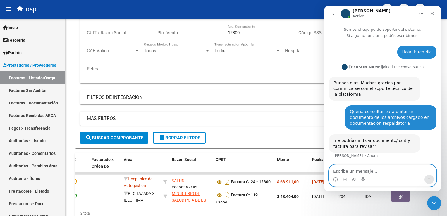
click at [358, 172] on textarea "Escribe un mensaje..." at bounding box center [382, 170] width 107 height 10
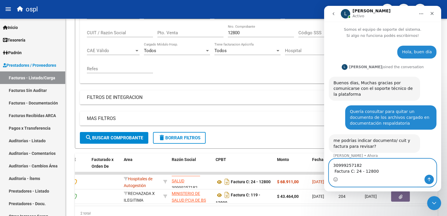
scroll to position [6, 0]
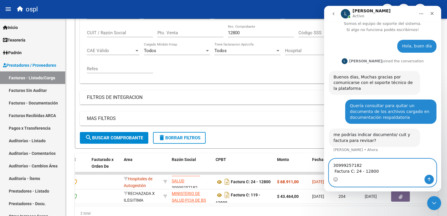
click at [335, 165] on textarea "30999257182 Factura C: 24 - 12800" at bounding box center [382, 167] width 107 height 16
type textarea "CUIT 30999257182 Factura C: 24 - 12800"
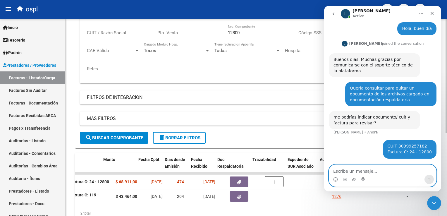
scroll to position [0, 256]
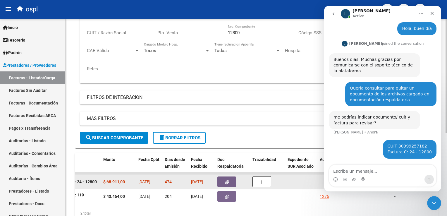
click at [226, 180] on icon "button" at bounding box center [227, 182] width 4 height 4
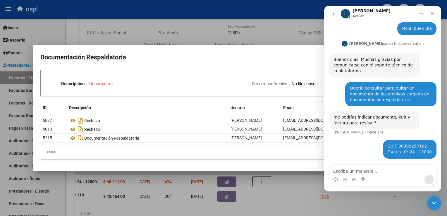
click at [422, 15] on icon "Inicio" at bounding box center [421, 13] width 5 height 5
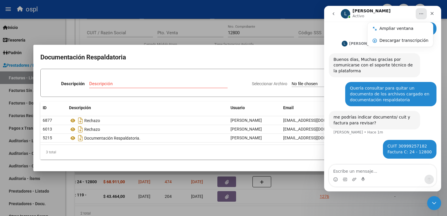
click at [296, 13] on div at bounding box center [223, 108] width 447 height 216
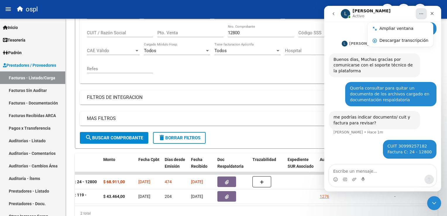
click at [422, 15] on icon "Inicio" at bounding box center [421, 13] width 5 height 5
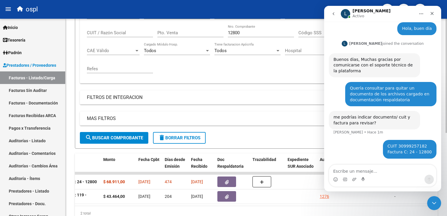
click at [304, 213] on div "2 total" at bounding box center [256, 213] width 363 height 15
click at [435, 204] on icon "Cerrar Intercom Messenger" at bounding box center [432, 202] width 7 height 7
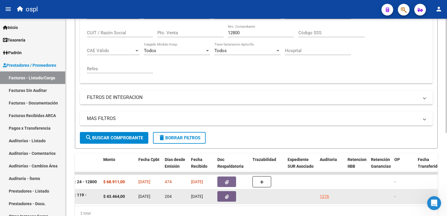
scroll to position [23, 0]
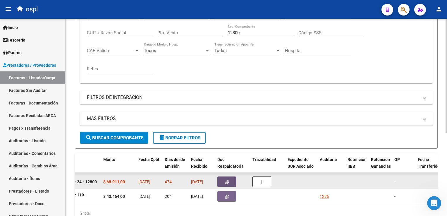
click at [222, 181] on button "button" at bounding box center [226, 181] width 19 height 11
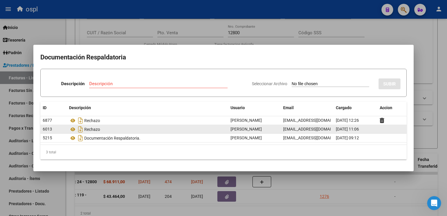
drag, startPoint x: 370, startPoint y: 130, endPoint x: 336, endPoint y: 133, distance: 34.9
click at [336, 133] on datatable-body-cell "[DATE] 11:06" at bounding box center [355, 129] width 44 height 8
drag, startPoint x: 336, startPoint y: 133, endPoint x: 346, endPoint y: 130, distance: 10.9
copy span "[DATE] 11:06"
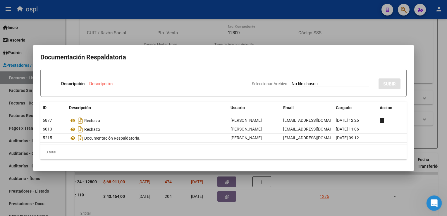
click at [431, 205] on div "Abrir Intercom Messenger" at bounding box center [432, 201] width 19 height 19
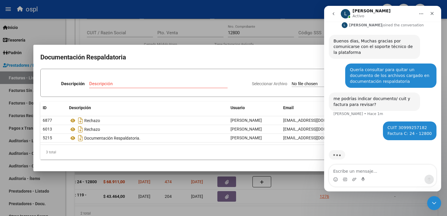
scroll to position [46, 0]
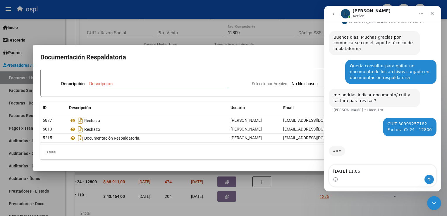
drag, startPoint x: 377, startPoint y: 170, endPoint x: 357, endPoint y: 172, distance: 19.8
click at [357, 172] on textarea "[DATE] 11:06" at bounding box center [382, 170] width 107 height 10
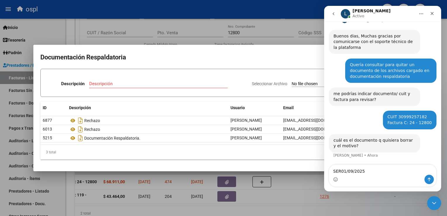
scroll to position [46, 0]
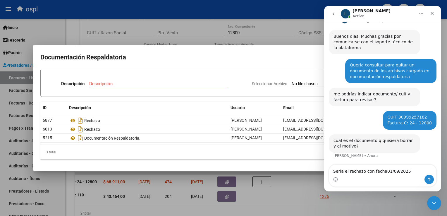
type textarea "Sería el rechazo con fecha [DATE]"
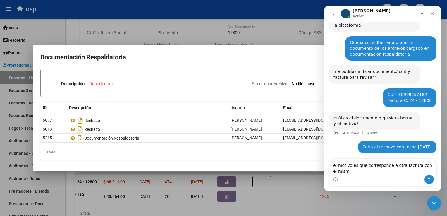
scroll to position [70, 0]
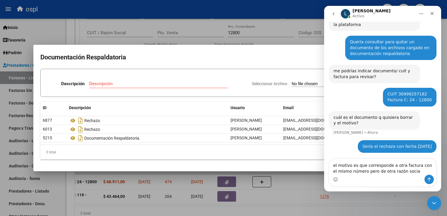
type textarea "el motivo es que corresponde a otra factura con el mismo número pero de otra ra…"
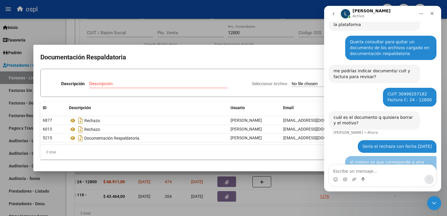
scroll to position [89, 0]
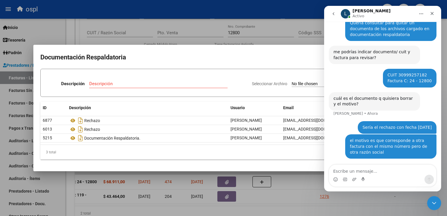
click at [420, 16] on icon "Inicio" at bounding box center [421, 13] width 5 height 5
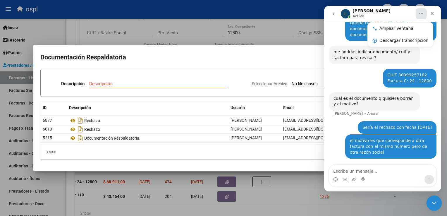
click at [432, 201] on icon "Cerrar Intercom Messenger" at bounding box center [432, 202] width 7 height 7
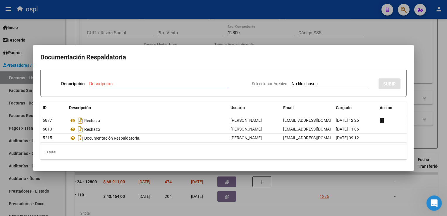
click at [434, 203] on icon "Abrir Intercom Messenger" at bounding box center [433, 202] width 10 height 10
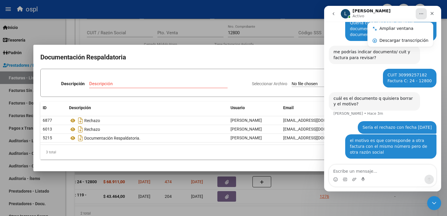
click at [234, 8] on div at bounding box center [223, 108] width 447 height 216
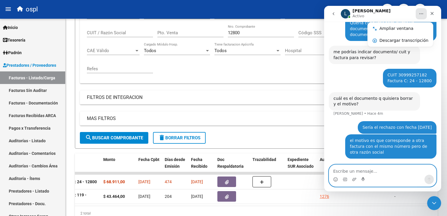
click at [369, 174] on textarea "Escribe un mensaje..." at bounding box center [382, 170] width 107 height 10
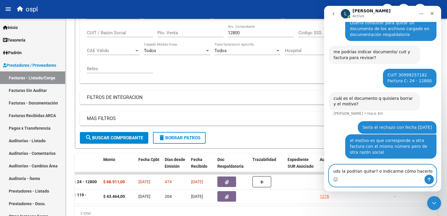
type textarea "uds la podrían quitar? o indicarme cómo hacerlo?"
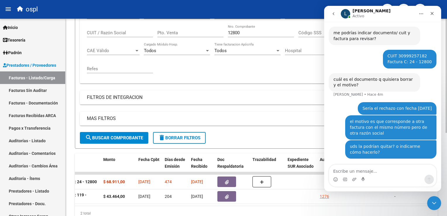
drag, startPoint x: 40, startPoint y: 85, endPoint x: 71, endPoint y: 80, distance: 32.0
click at [40, 85] on link "Facturas Sin Auditar" at bounding box center [32, 90] width 65 height 13
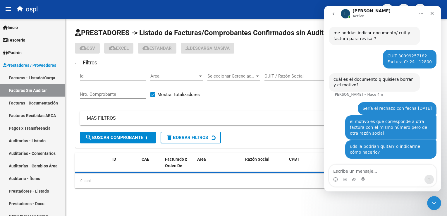
click at [419, 14] on icon "Inicio" at bounding box center [421, 13] width 5 height 5
click at [430, 200] on icon "Cerrar Intercom Messenger" at bounding box center [432, 202] width 7 height 7
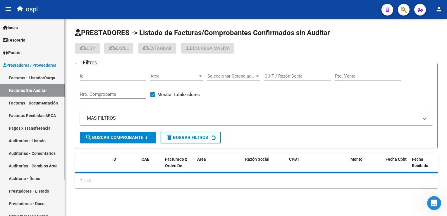
click at [39, 78] on link "Facturas - Listado/Carga" at bounding box center [32, 77] width 65 height 13
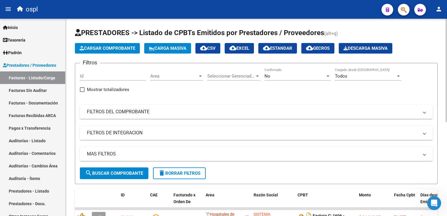
click at [172, 111] on mat-panel-title "FILTROS DEL COMPROBANTE" at bounding box center [253, 111] width 332 height 6
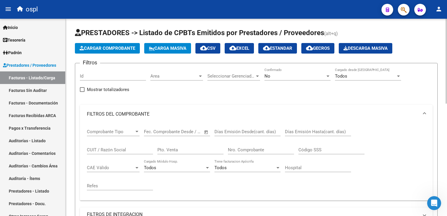
click at [265, 146] on div "Nro. Comprobante" at bounding box center [261, 148] width 66 height 13
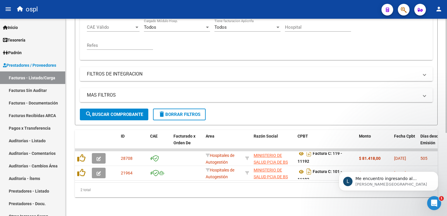
scroll to position [131, 0]
type input "11191"
click at [390, 180] on p "Me encuentro ingresando al sistema, un segundo por favor." at bounding box center [392, 179] width 75 height 6
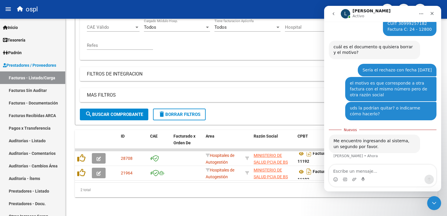
scroll to position [140, 0]
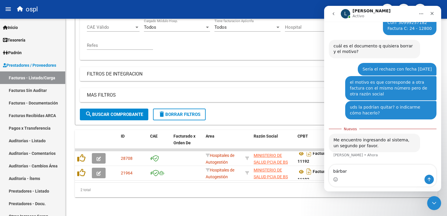
type textarea "bárbaro"
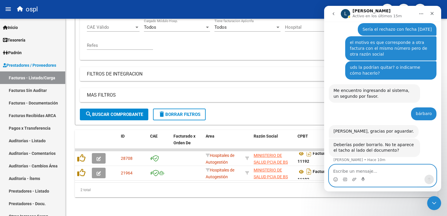
scroll to position [185, 0]
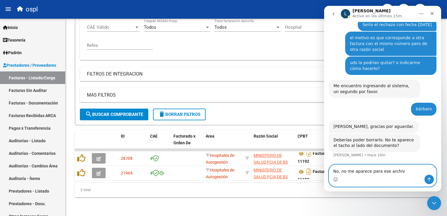
type textarea "No, no me aparece para ese archivo"
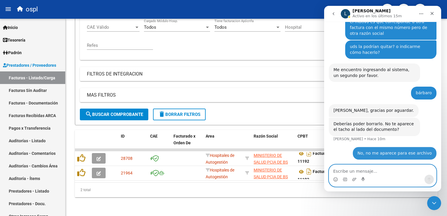
scroll to position [202, 0]
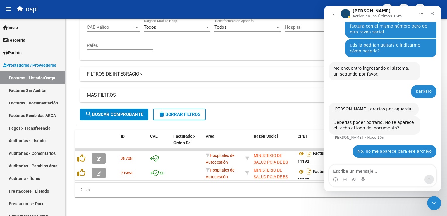
drag, startPoint x: 419, startPoint y: 15, endPoint x: 416, endPoint y: 12, distance: 3.5
click at [417, 13] on button "Inicio" at bounding box center [420, 13] width 11 height 11
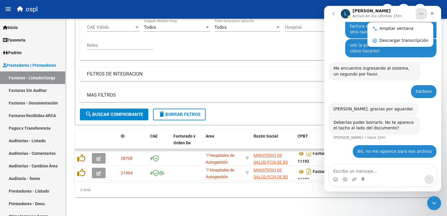
click at [420, 11] on button "Inicio" at bounding box center [420, 13] width 11 height 11
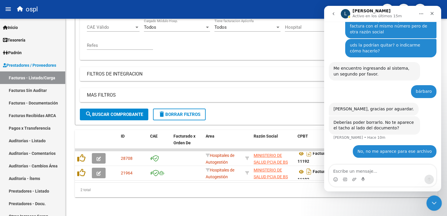
drag, startPoint x: 433, startPoint y: 200, endPoint x: 855, endPoint y: 389, distance: 461.9
click at [433, 200] on icon "Cerrar Intercom Messenger" at bounding box center [432, 202] width 7 height 7
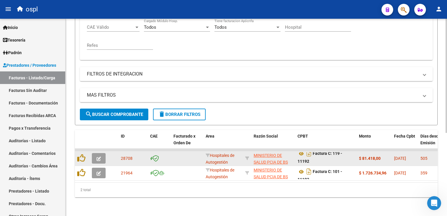
scroll to position [0, 0]
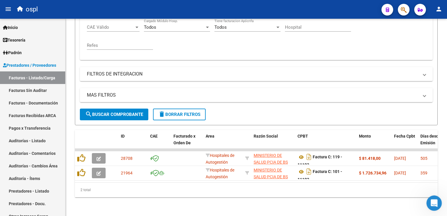
click at [432, 202] on icon "Abrir Intercom Messenger" at bounding box center [433, 202] width 10 height 10
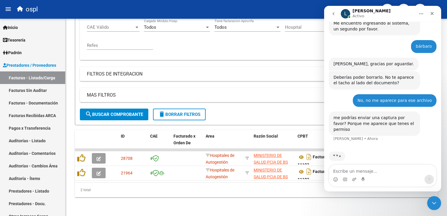
scroll to position [225, 0]
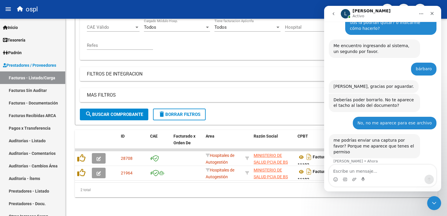
click at [420, 16] on icon "Inicio" at bounding box center [421, 13] width 5 height 5
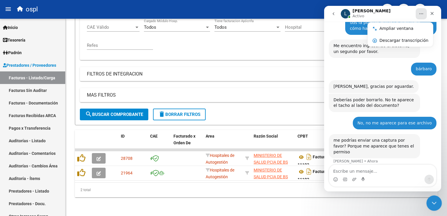
click at [435, 203] on icon "Cerrar Intercom Messenger" at bounding box center [432, 202] width 7 height 7
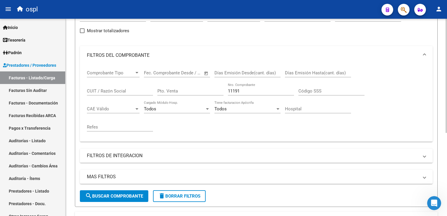
scroll to position [56, 0]
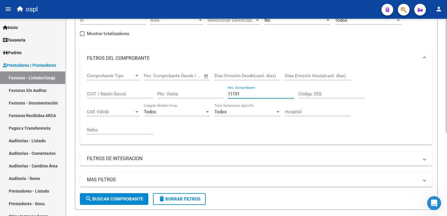
drag, startPoint x: 249, startPoint y: 92, endPoint x: 211, endPoint y: 84, distance: 38.9
click at [211, 93] on div "Comprobante Tipo Comprobante Tipo Fecha inicio – Fecha fin Fec. Comprobante Des…" at bounding box center [256, 104] width 339 height 72
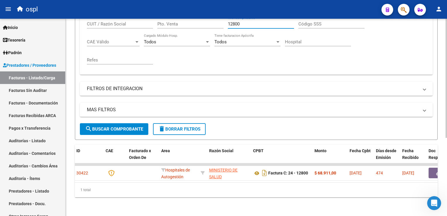
scroll to position [0, 41]
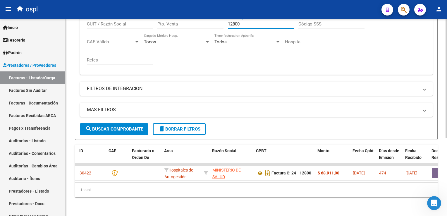
type input "12800"
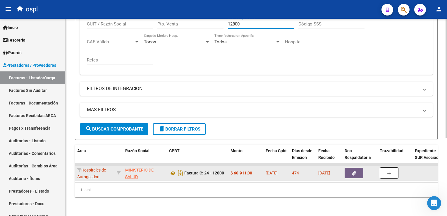
scroll to position [0, 136]
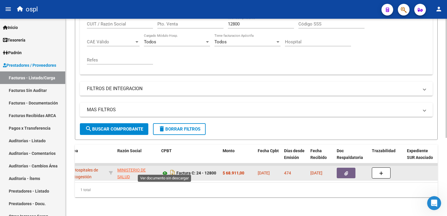
click at [164, 170] on icon at bounding box center [165, 173] width 8 height 7
click at [341, 171] on button "button" at bounding box center [346, 173] width 19 height 11
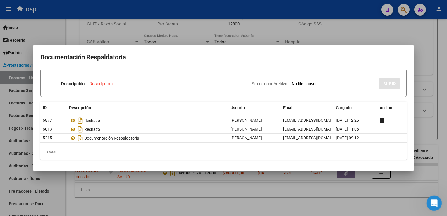
click at [429, 207] on div "Abrir Intercom Messenger" at bounding box center [432, 201] width 19 height 19
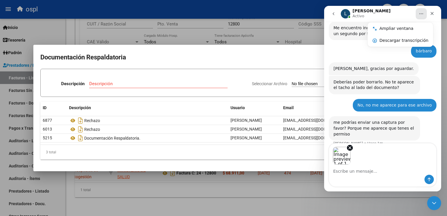
scroll to position [247, 0]
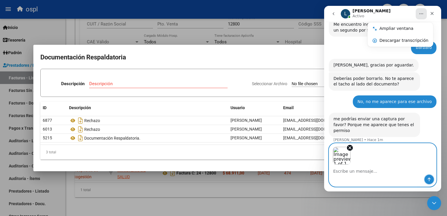
click at [428, 182] on icon "Enviar un mensaje…" at bounding box center [429, 179] width 5 height 5
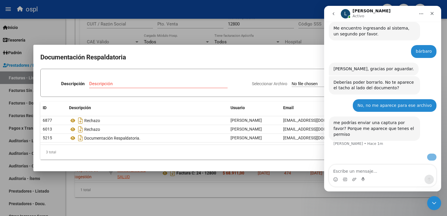
scroll to position [271, 0]
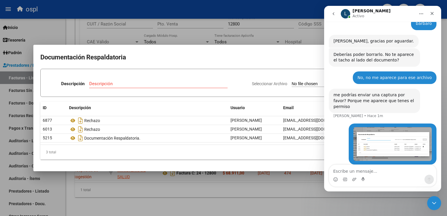
click at [276, 16] on div at bounding box center [223, 108] width 447 height 216
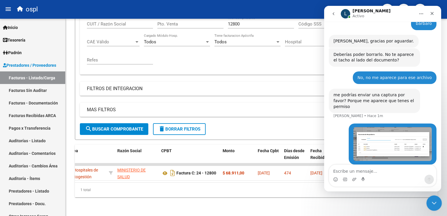
drag, startPoint x: 435, startPoint y: 201, endPoint x: 433, endPoint y: 196, distance: 5.6
click at [435, 200] on icon "Cerrar Intercom Messenger" at bounding box center [432, 202] width 7 height 7
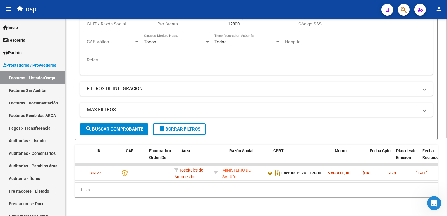
scroll to position [0, 0]
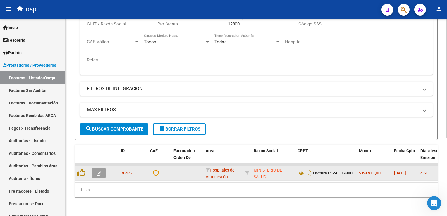
click at [99, 171] on icon "button" at bounding box center [98, 173] width 4 height 4
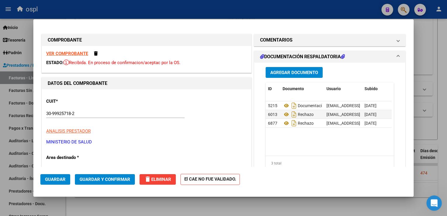
click at [436, 202] on icon "Abrir Intercom Messenger" at bounding box center [433, 202] width 10 height 10
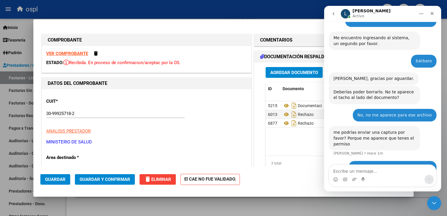
scroll to position [271, 0]
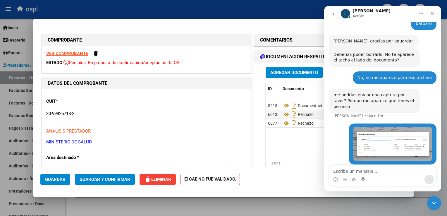
click at [332, 16] on icon "go back" at bounding box center [333, 13] width 5 height 5
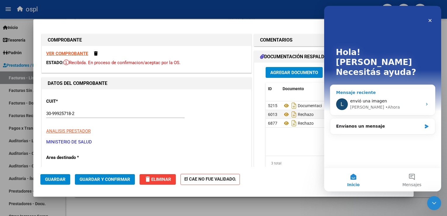
click at [385, 104] on div "• [GEOGRAPHIC_DATA]" at bounding box center [392, 107] width 15 height 6
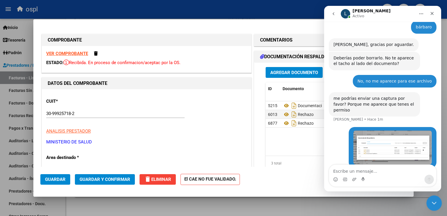
scroll to position [271, 0]
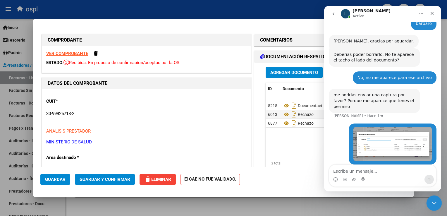
click at [436, 202] on icon "Cerrar Intercom Messenger" at bounding box center [432, 202] width 7 height 7
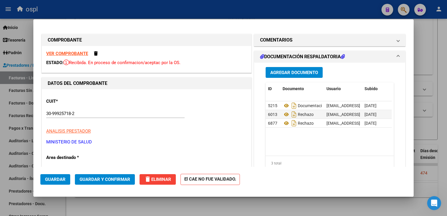
scroll to position [293, 0]
click at [86, 12] on div at bounding box center [223, 108] width 447 height 216
type input "$ 0,00"
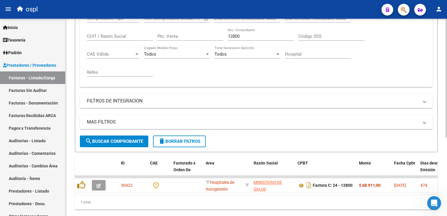
scroll to position [70, 0]
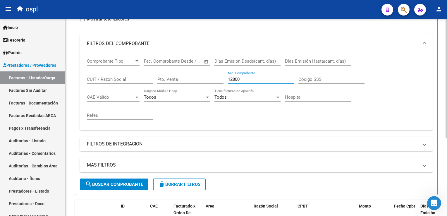
drag, startPoint x: 250, startPoint y: 78, endPoint x: 230, endPoint y: 68, distance: 22.9
click at [225, 77] on div "Comprobante Tipo Comprobante Tipo Fecha inicio – Fecha fin Fec. Comprobante Des…" at bounding box center [256, 89] width 339 height 72
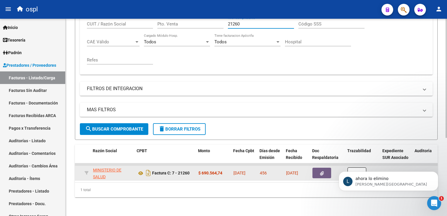
scroll to position [302, 0]
type input "21260"
click at [320, 171] on icon "button" at bounding box center [322, 173] width 4 height 4
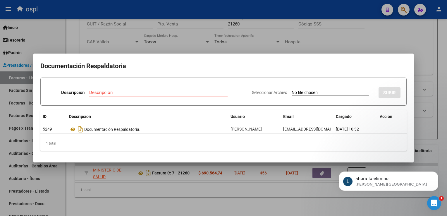
click at [291, 92] on input "Seleccionar Archivo" at bounding box center [329, 93] width 77 height 6
type input "C:\fakepath\RECHAZO 21260-[GEOGRAPHIC_DATA]pdf"
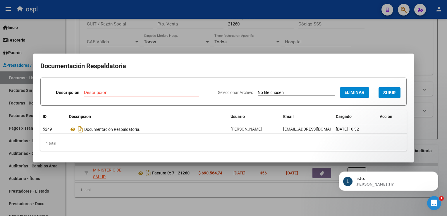
scroll to position [315, 0]
click at [384, 182] on p "[PERSON_NAME] 1m" at bounding box center [392, 184] width 75 height 5
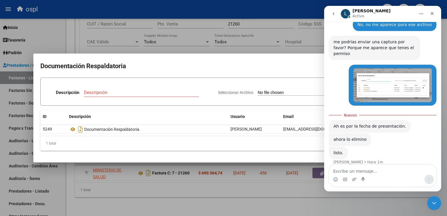
scroll to position [325, 0]
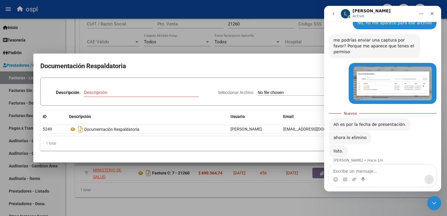
click at [332, 13] on icon "go back" at bounding box center [333, 13] width 5 height 5
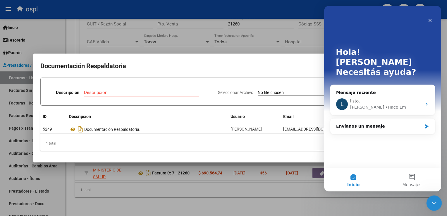
click at [439, 196] on div "Cerrar Intercom Messenger" at bounding box center [433, 202] width 14 height 14
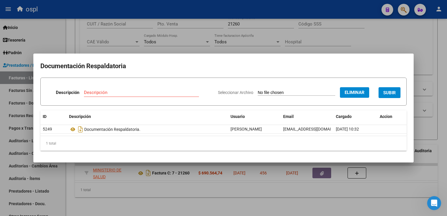
click at [78, 8] on div at bounding box center [223, 108] width 447 height 216
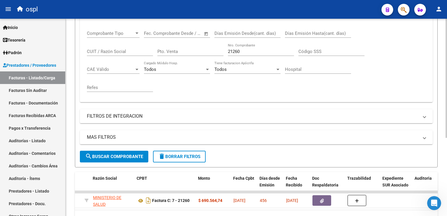
scroll to position [70, 0]
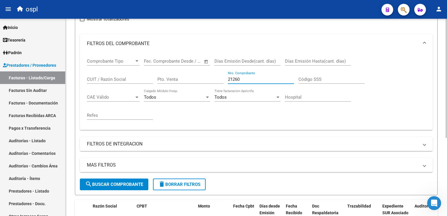
drag, startPoint x: 244, startPoint y: 77, endPoint x: 202, endPoint y: 73, distance: 42.0
click at [202, 73] on div "Comprobante Tipo Comprobante Tipo Fecha inicio – Fecha fin Fec. Comprobante Des…" at bounding box center [256, 89] width 339 height 72
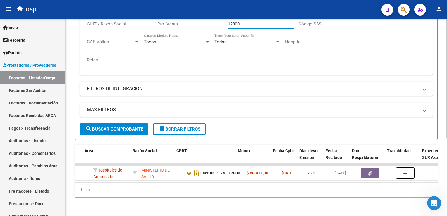
scroll to position [0, 151]
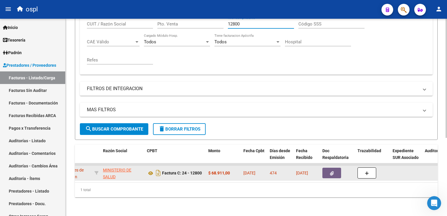
type input "12800"
click at [331, 171] on icon "button" at bounding box center [332, 173] width 4 height 4
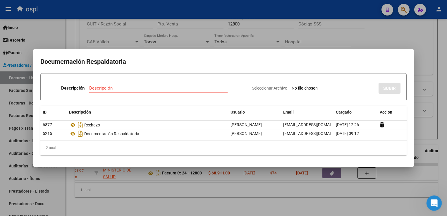
click at [427, 201] on div "Abrir Intercom Messenger" at bounding box center [432, 201] width 19 height 19
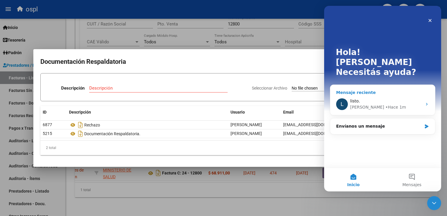
click at [365, 98] on div "listo." at bounding box center [386, 101] width 72 height 6
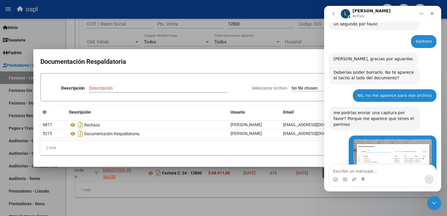
scroll to position [315, 0]
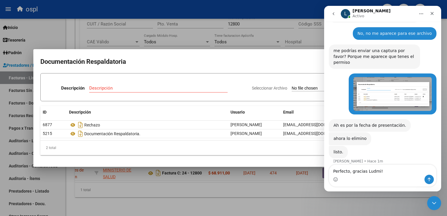
type textarea "Perfecto, gracias [PERSON_NAME]!"
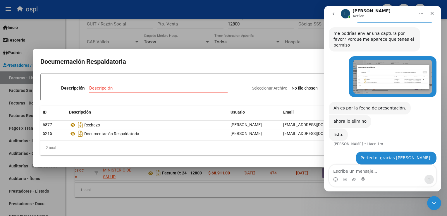
click at [251, 13] on div at bounding box center [223, 108] width 447 height 216
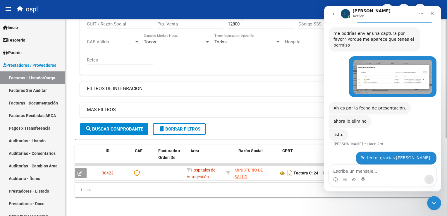
scroll to position [0, 15]
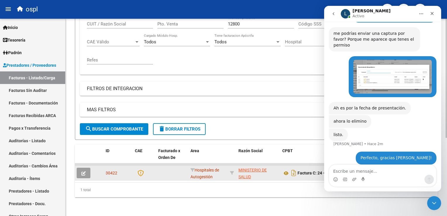
click at [81, 171] on icon "button" at bounding box center [83, 173] width 4 height 4
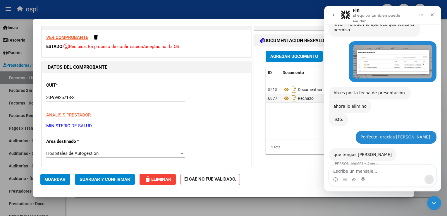
scroll to position [58, 0]
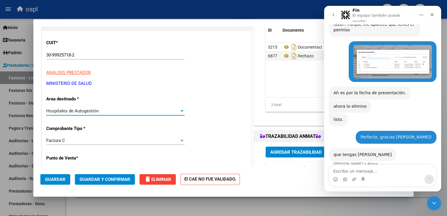
click at [113, 111] on div "Hospitales de Autogestión" at bounding box center [112, 110] width 133 height 5
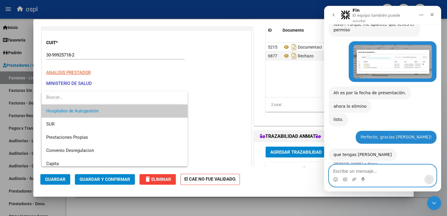
click at [367, 170] on textarea "Escribe un mensaje..." at bounding box center [382, 170] width 107 height 10
type textarea "igualmente"
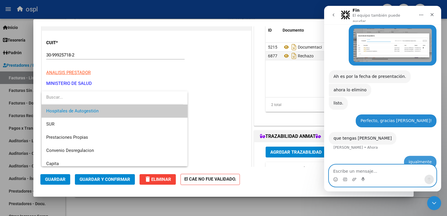
scroll to position [367, 0]
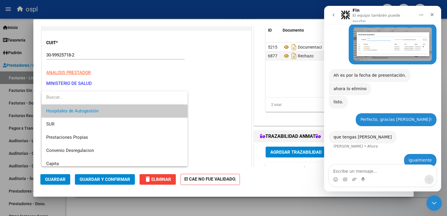
click at [429, 204] on icon "Cerrar Intercom Messenger" at bounding box center [432, 202] width 7 height 7
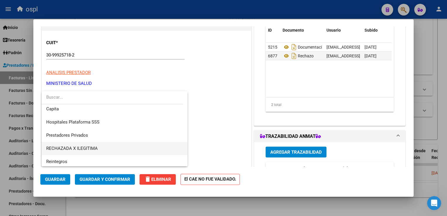
scroll to position [57, 0]
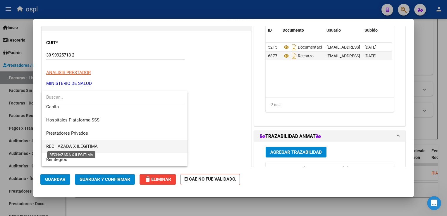
click at [91, 144] on span "RECHAZADA X ILEGITIMA" at bounding box center [71, 146] width 51 height 5
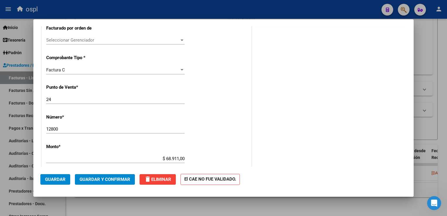
scroll to position [234, 0]
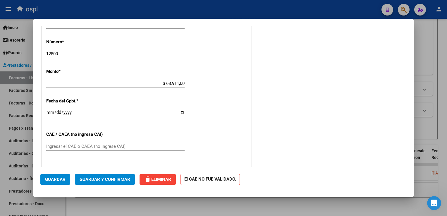
click at [114, 177] on span "Guardar y Confirmar" at bounding box center [105, 179] width 51 height 5
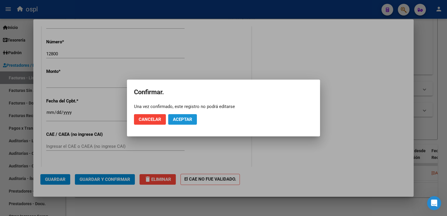
click at [184, 119] on span "Aceptar" at bounding box center [182, 119] width 19 height 5
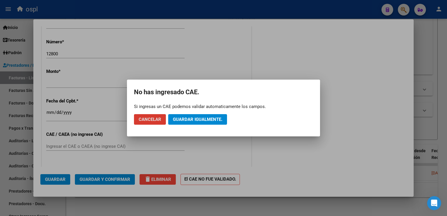
click at [184, 120] on span "Guardar igualmente." at bounding box center [197, 119] width 49 height 5
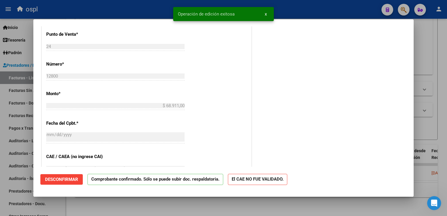
scroll to position [134, 0]
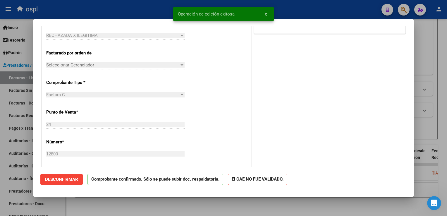
drag, startPoint x: 136, startPoint y: 10, endPoint x: 133, endPoint y: 15, distance: 5.9
click at [136, 12] on div at bounding box center [223, 108] width 447 height 216
type input "$ 0,00"
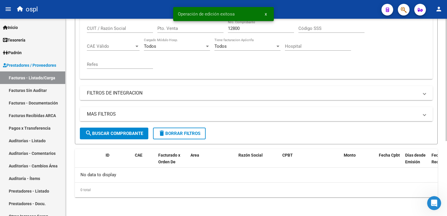
scroll to position [120, 0]
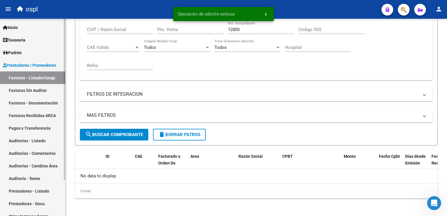
drag, startPoint x: 44, startPoint y: 89, endPoint x: 51, endPoint y: 92, distance: 7.2
click at [44, 88] on link "Facturas Sin Auditar" at bounding box center [32, 90] width 65 height 13
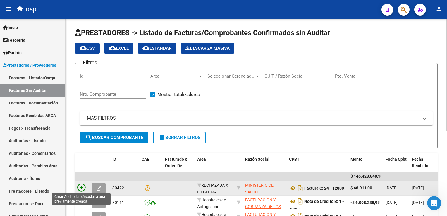
click at [80, 186] on icon at bounding box center [81, 187] width 8 height 8
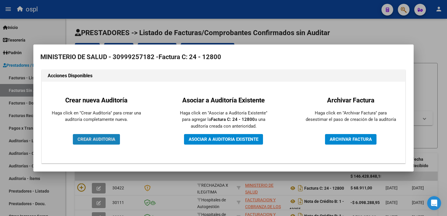
click at [103, 137] on span "CREAR AUDITORIA" at bounding box center [96, 139] width 38 height 5
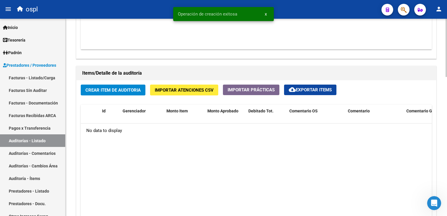
scroll to position [380, 0]
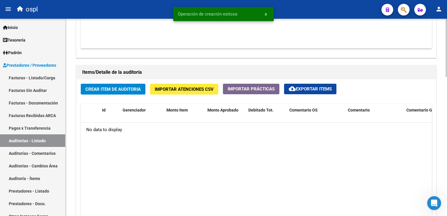
click at [118, 88] on span "Crear Item de Auditoria" at bounding box center [112, 89] width 55 height 5
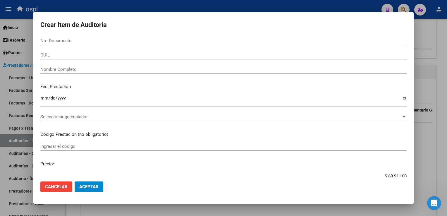
click at [127, 72] on div "Nombre Completo" at bounding box center [223, 69] width 366 height 9
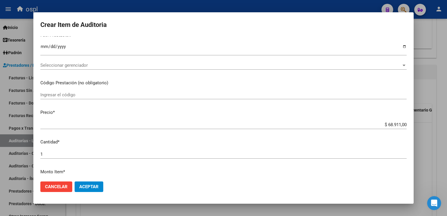
scroll to position [58, 0]
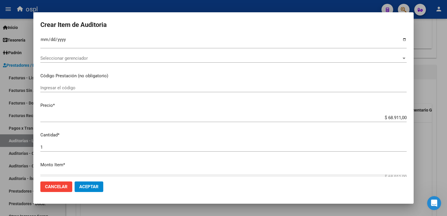
type input "VARIOS"
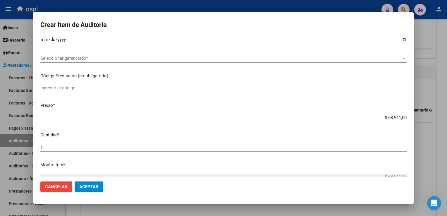
drag, startPoint x: 381, startPoint y: 118, endPoint x: 403, endPoint y: 117, distance: 22.0
click at [405, 117] on app-form-text-field "Precio * $ 68.911,00 Ingresar el precio" at bounding box center [225, 111] width 371 height 18
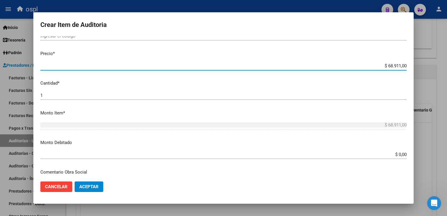
scroll to position [117, 0]
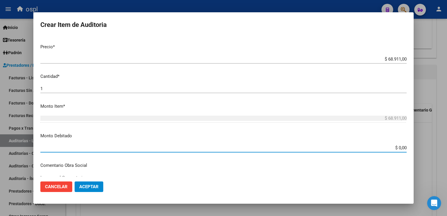
drag, startPoint x: 384, startPoint y: 149, endPoint x: 409, endPoint y: 148, distance: 24.3
click at [409, 148] on mat-dialog-content "Nro Documento CUIL VARIOS Nombre Completo Fec. Prestación Ingresar la fecha Sel…" at bounding box center [223, 106] width 380 height 140
paste input "68.911"
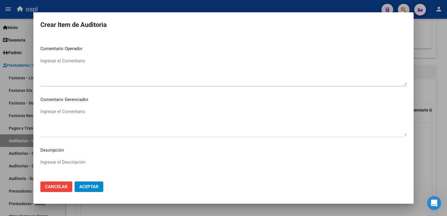
scroll to position [292, 0]
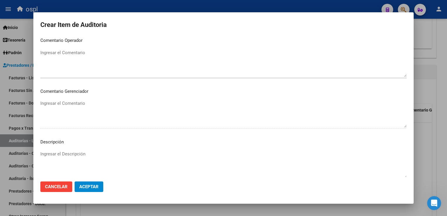
type input "$ 68.911,00"
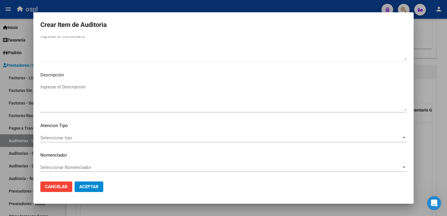
scroll to position [360, 0]
click at [56, 96] on textarea "Ingresar el Descripción" at bounding box center [223, 96] width 366 height 27
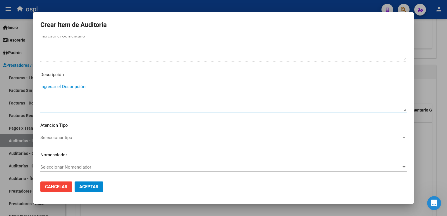
paste textarea "NO HAY COPIA DE DNI QUE ACREDITE LA ATENCIÓN MÉDICA RECIBIDA."
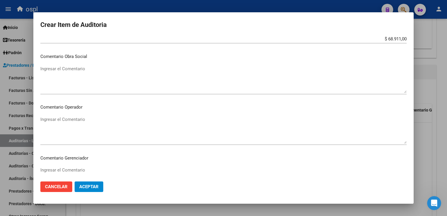
scroll to position [213, 0]
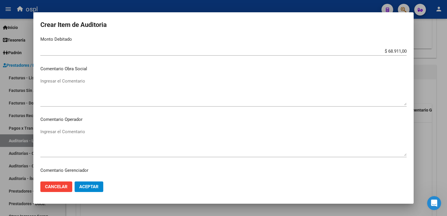
type textarea "NO HAY COPIA DE DNI QUE ACREDITE LA ATENCIÓN MÉDICA RECIBIDA."
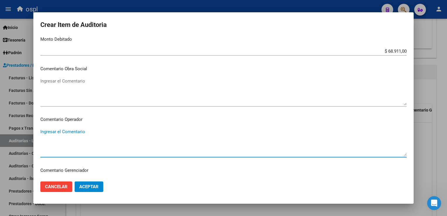
click at [76, 129] on textarea "Ingresar el Comentario" at bounding box center [223, 141] width 366 height 27
paste textarea "NO HAY COPIA DE DNI QUE ACREDITE LA ATENCIÓN MÉDICA RECIBIDA."
type textarea "NO HAY COPIA DE DNI QUE ACREDITE LA ATENCIÓN MÉDICA RECIBIDA."
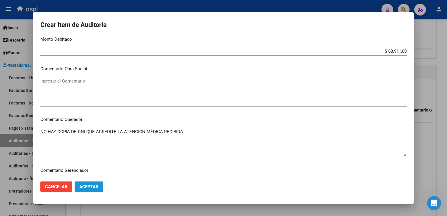
click at [91, 187] on span "Aceptar" at bounding box center [88, 186] width 19 height 5
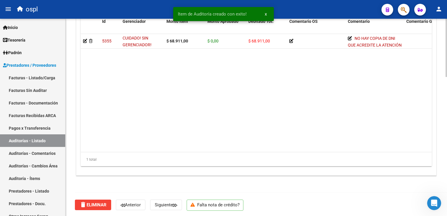
scroll to position [470, 0]
